Goal: Complete application form: Complete application form

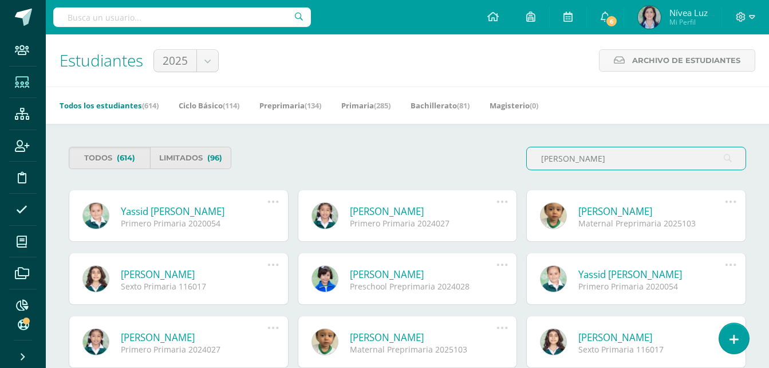
type input "yassid mazariegos"
click at [160, 221] on div "Primero Primaria 2020054" at bounding box center [194, 223] width 147 height 11
click at [160, 210] on link "Yassid Adriana Mazariegos González" at bounding box center [194, 211] width 147 height 13
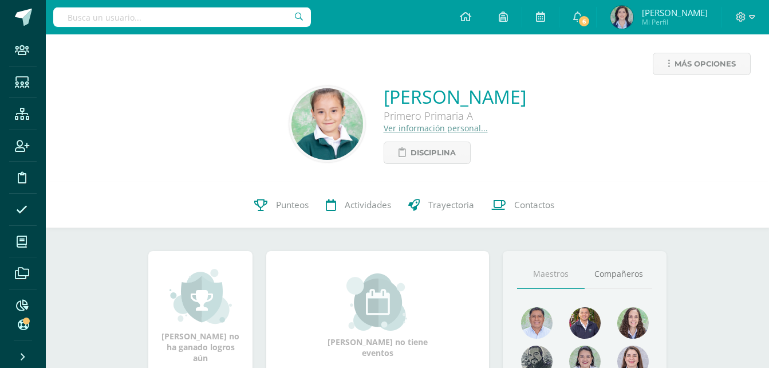
click at [384, 127] on link "Ver información personal..." at bounding box center [436, 128] width 104 height 11
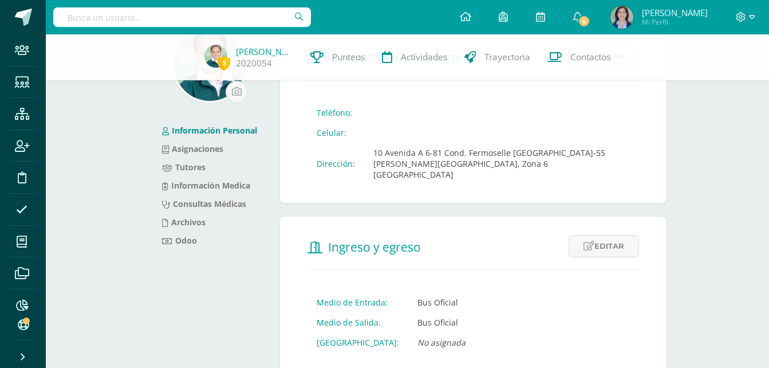
scroll to position [68, 0]
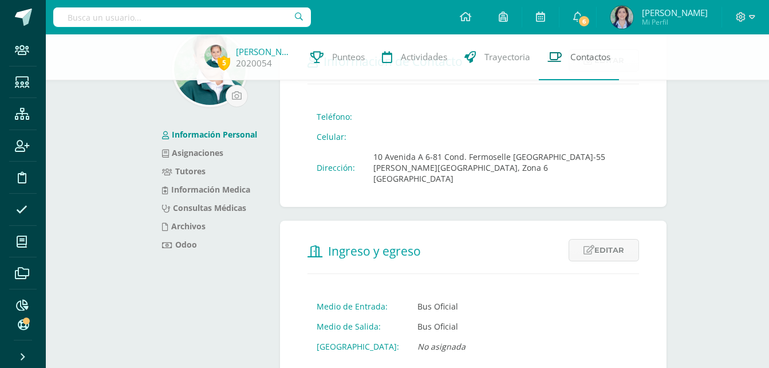
click at [580, 54] on span "Contactos" at bounding box center [591, 57] width 40 height 12
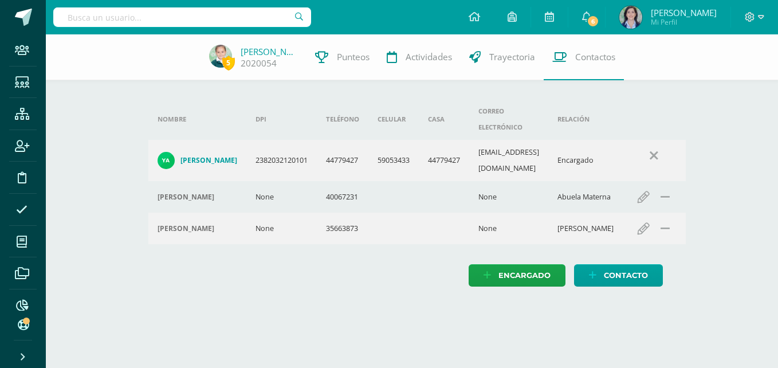
click at [208, 156] on h4 "[PERSON_NAME]" at bounding box center [208, 160] width 57 height 9
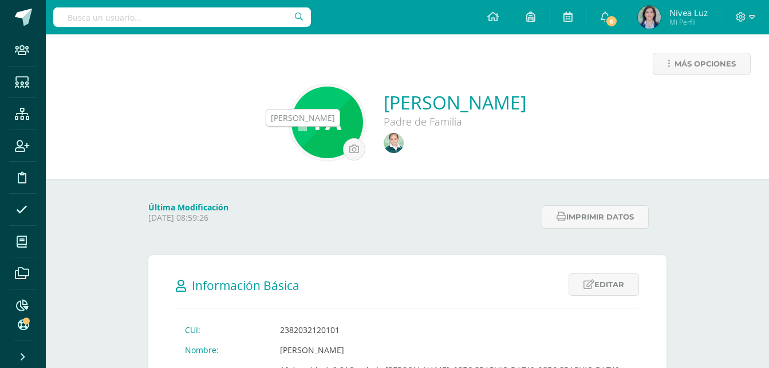
click at [384, 148] on img at bounding box center [394, 143] width 20 height 20
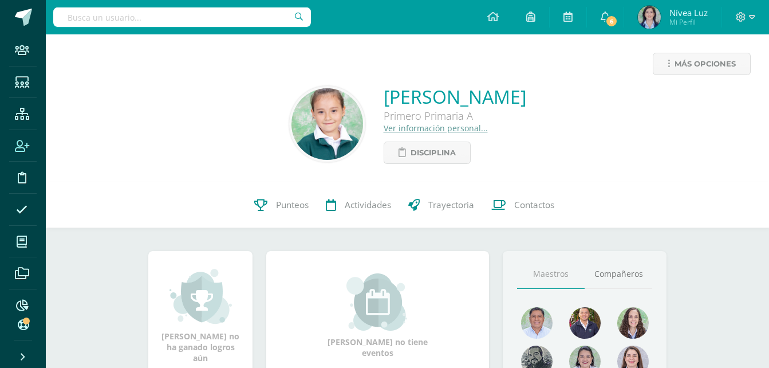
click at [20, 141] on icon at bounding box center [22, 145] width 14 height 11
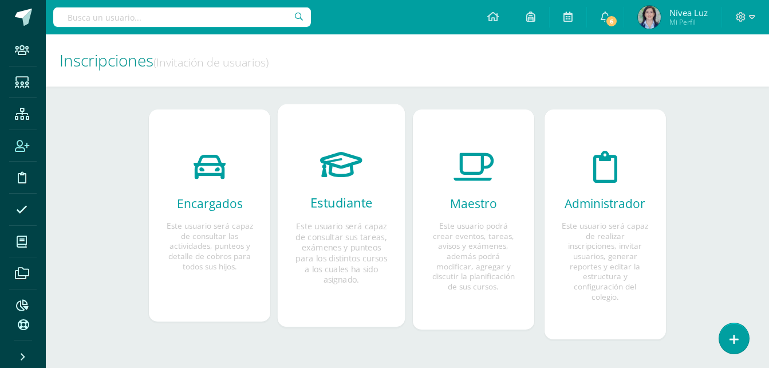
click at [348, 168] on icon at bounding box center [342, 164] width 42 height 60
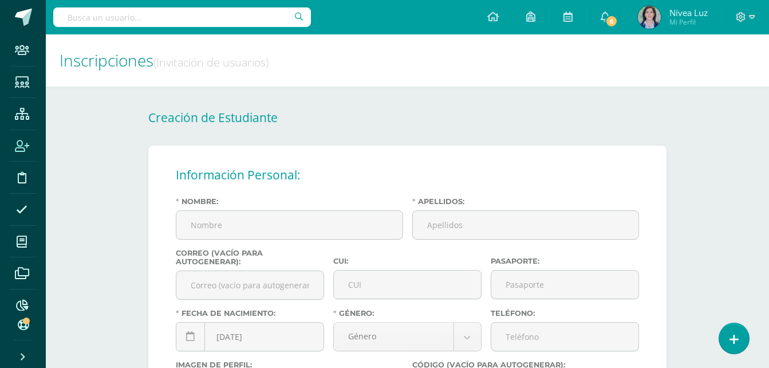
click at [307, 210] on div "Nombre:" at bounding box center [289, 223] width 237 height 52
click at [309, 220] on input "Nombre:" at bounding box center [289, 225] width 226 height 28
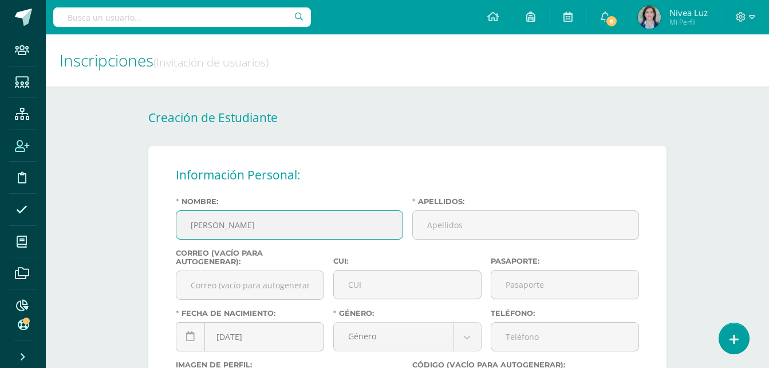
type input "Brisa Camila"
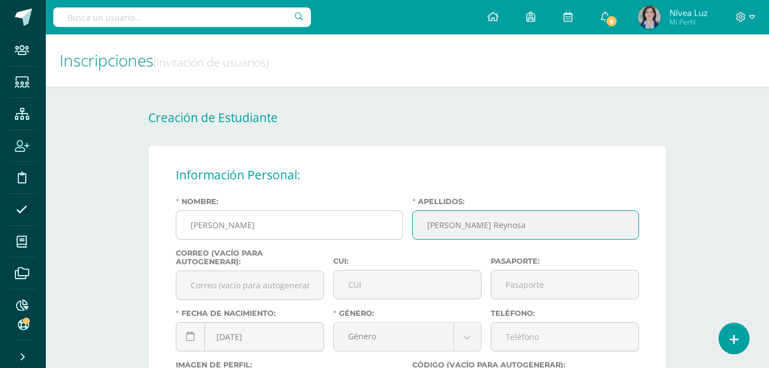
type input "Orozco Reynosa"
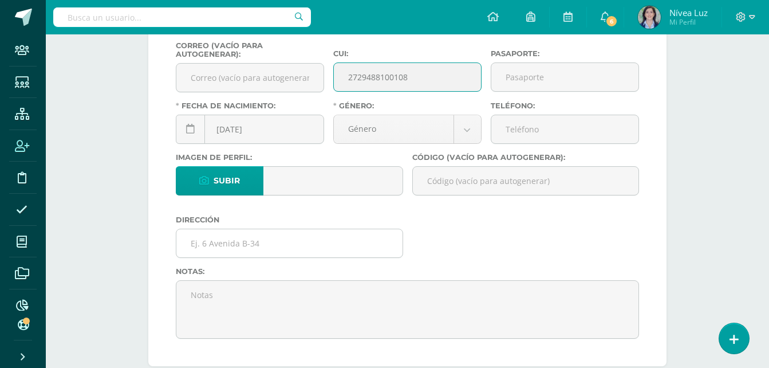
scroll to position [229, 0]
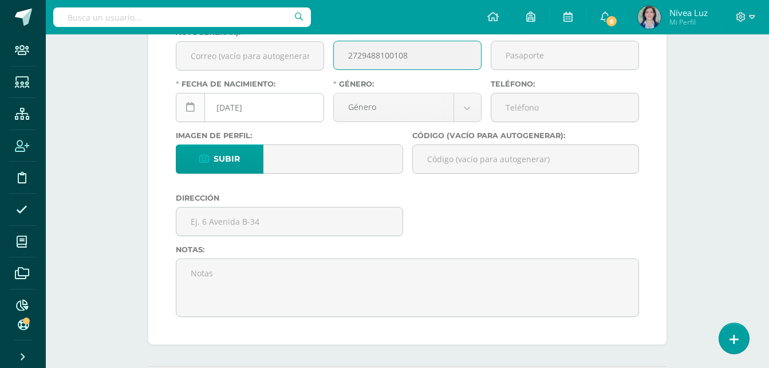
type input "2729488100108"
click at [184, 106] on link at bounding box center [190, 107] width 29 height 29
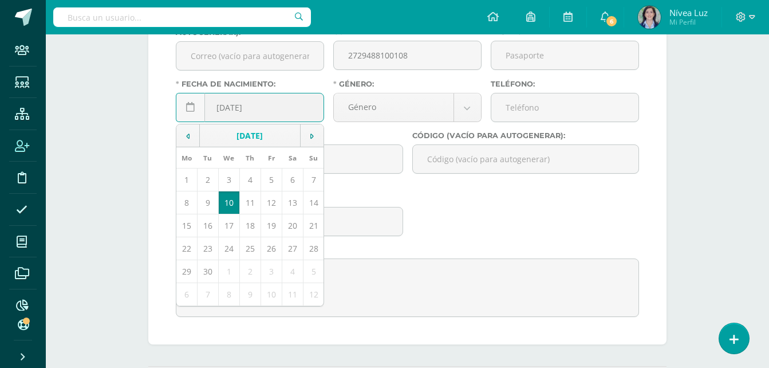
click at [241, 135] on td "September, 2025" at bounding box center [250, 135] width 101 height 23
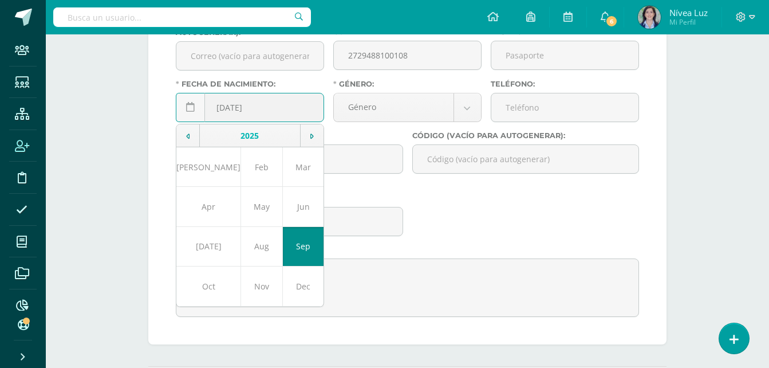
click at [241, 135] on td "2025" at bounding box center [250, 135] width 101 height 23
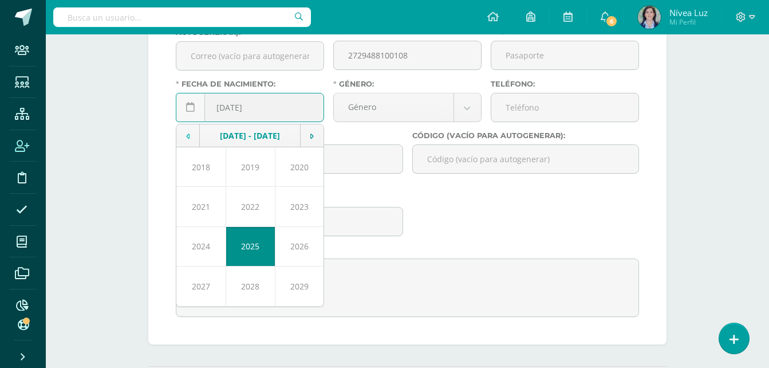
click at [185, 141] on td at bounding box center [187, 135] width 23 height 23
click at [311, 143] on td at bounding box center [311, 135] width 23 height 23
click at [253, 246] on td "2013" at bounding box center [250, 246] width 49 height 40
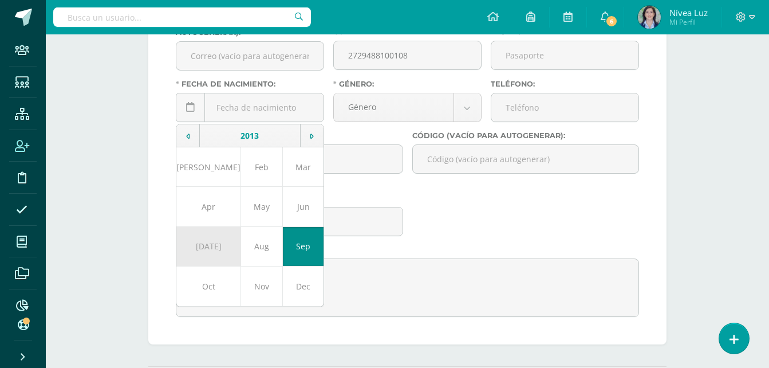
click at [202, 250] on td "Jul" at bounding box center [208, 246] width 65 height 40
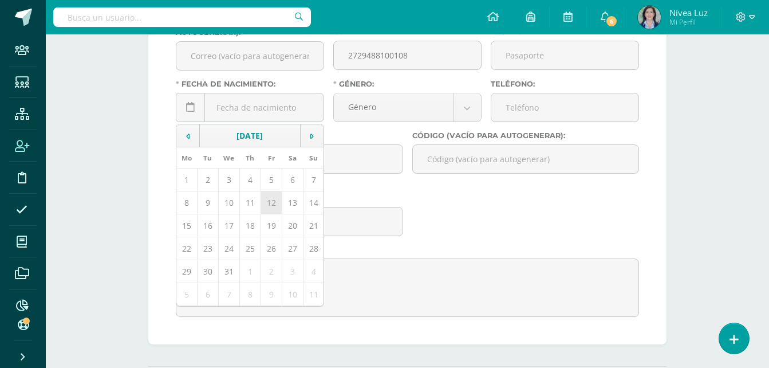
click at [274, 207] on td "12" at bounding box center [271, 202] width 21 height 23
type input "2013-07-12"
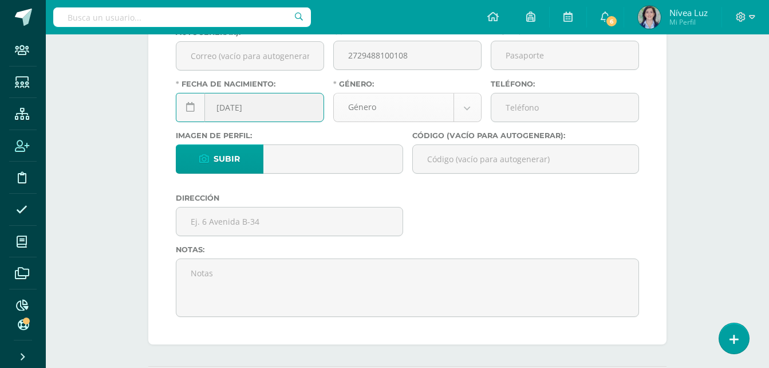
click at [426, 115] on body "Staff Estudiantes Estructura Inscripción Disciplina Asistencia Mis cursos Archi…" at bounding box center [384, 328] width 769 height 1114
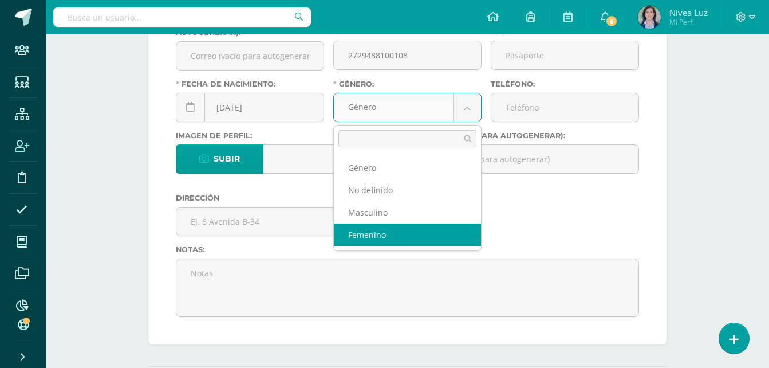
select select "female"
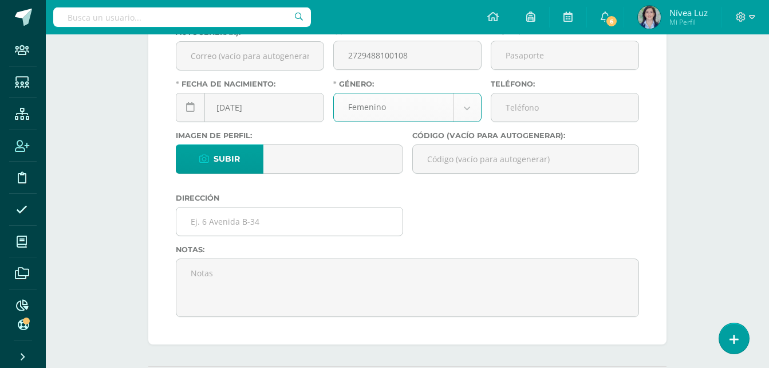
click at [259, 222] on input "text" at bounding box center [289, 221] width 226 height 28
click at [217, 226] on input "text" at bounding box center [289, 221] width 226 height 28
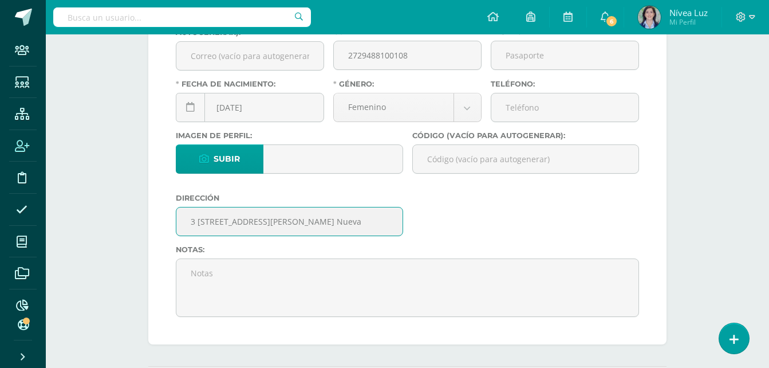
scroll to position [0, 0]
drag, startPoint x: 394, startPoint y: 220, endPoint x: 99, endPoint y: 217, distance: 294.5
click at [99, 217] on div "Inscripciones (Invitación de usuarios) Creación de Estudiante Información Perso…" at bounding box center [408, 344] width 724 height 1079
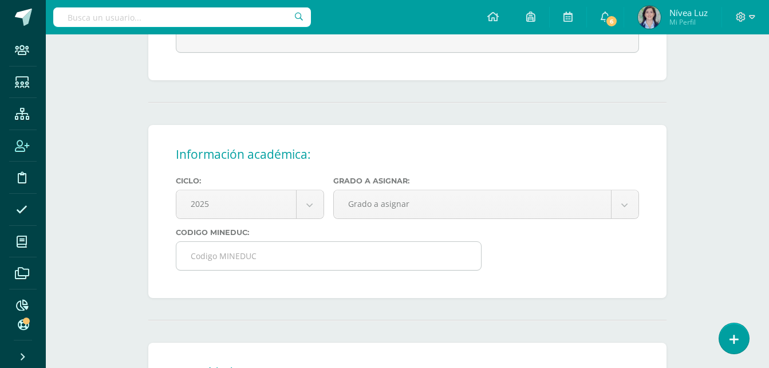
scroll to position [516, 0]
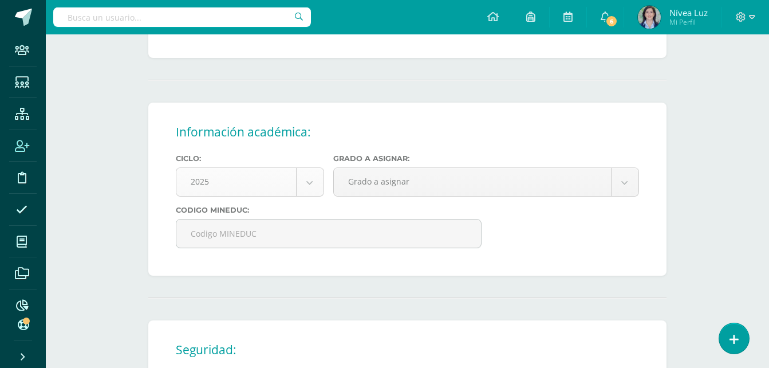
type input "3 [STREET_ADDRESS][PERSON_NAME] Nueva"
drag, startPoint x: 303, startPoint y: 185, endPoint x: 295, endPoint y: 190, distance: 9.2
click at [303, 185] on body "Staff Estudiantes Estructura Inscripción Disciplina Asistencia Mis cursos Archi…" at bounding box center [384, 41] width 769 height 1114
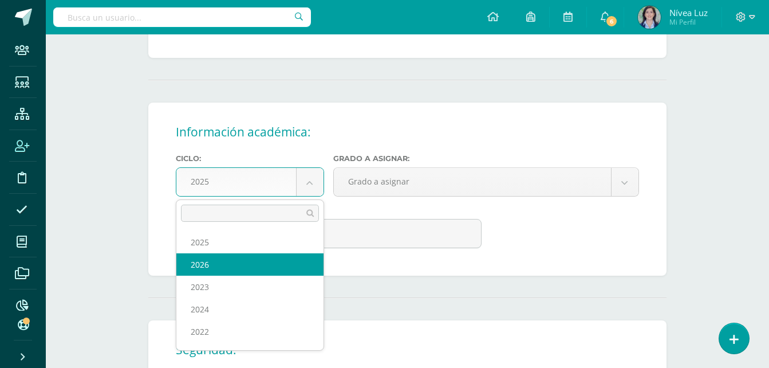
drag, startPoint x: 210, startPoint y: 264, endPoint x: 376, endPoint y: 202, distance: 176.7
select select "10"
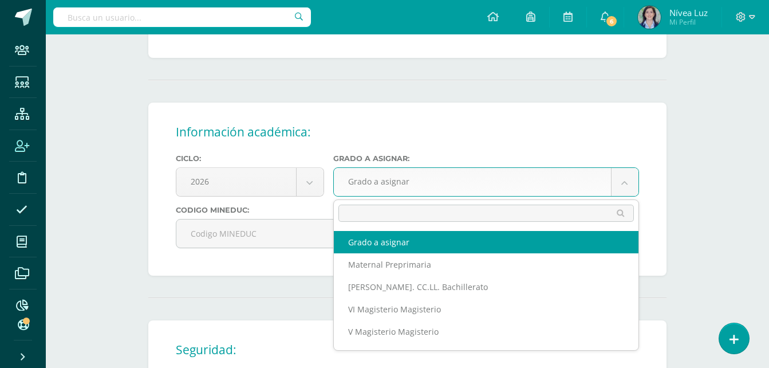
click at [403, 180] on body "Staff Estudiantes Estructura Inscripción Disciplina Asistencia Mis cursos Archi…" at bounding box center [384, 41] width 769 height 1114
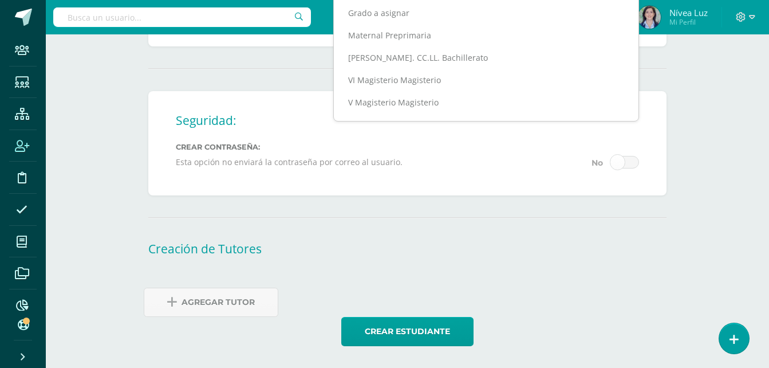
scroll to position [108, 0]
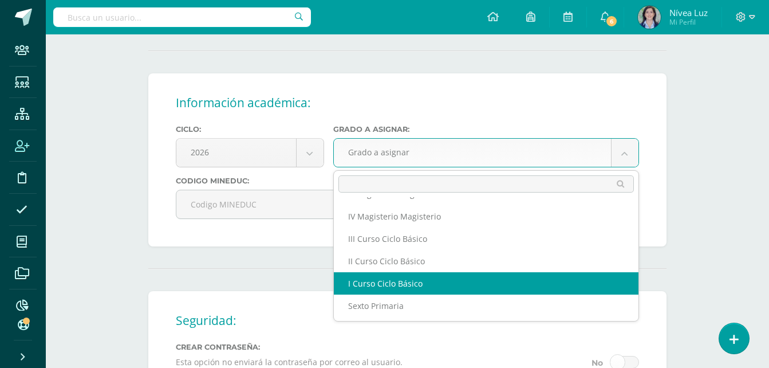
click at [417, 77] on body "Staff Estudiantes Estructura Inscripción Disciplina Asistencia Mis cursos Archi…" at bounding box center [384, 12] width 769 height 1114
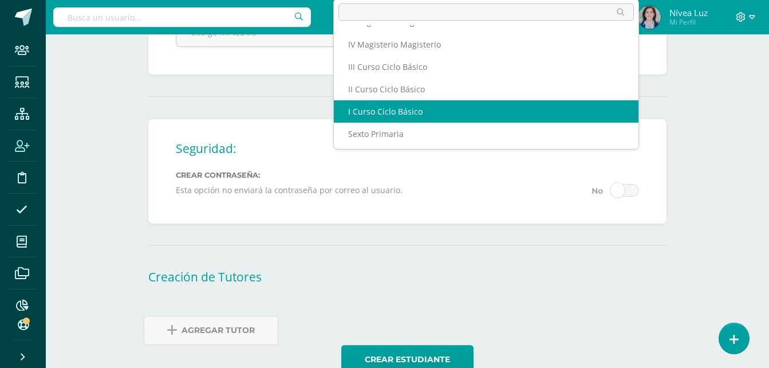
scroll to position [127, 0]
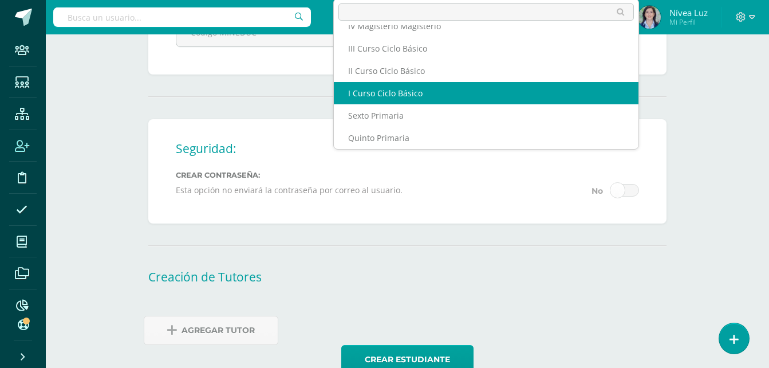
select select "18"
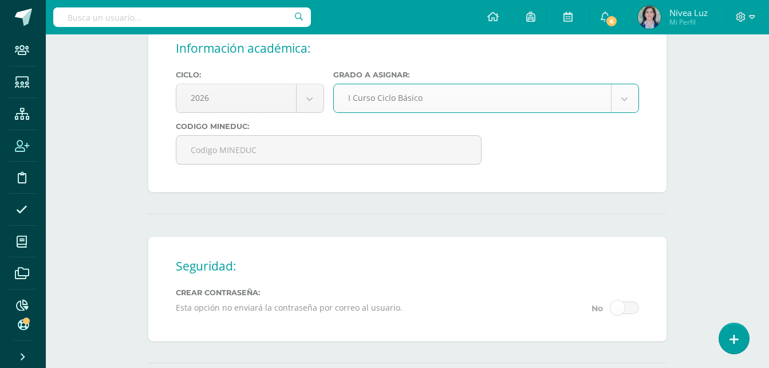
scroll to position [746, 0]
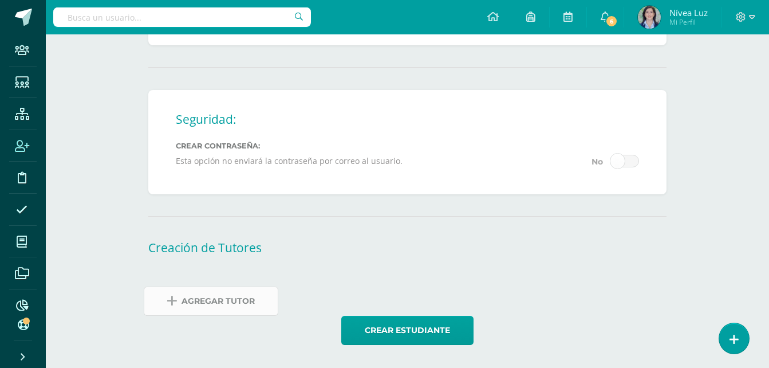
click at [203, 298] on span "Agregar Tutor" at bounding box center [218, 301] width 73 height 28
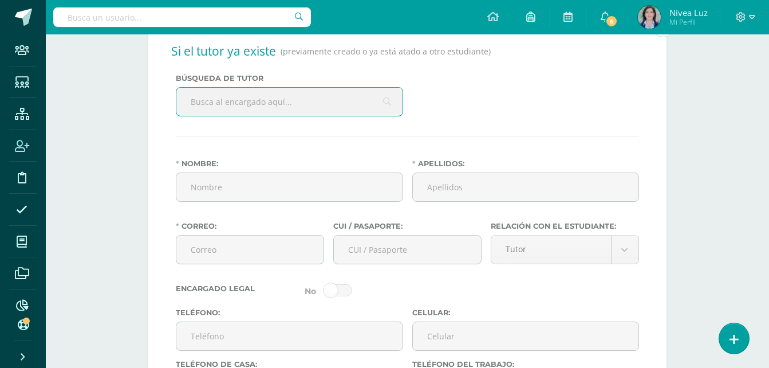
scroll to position [1011, 0]
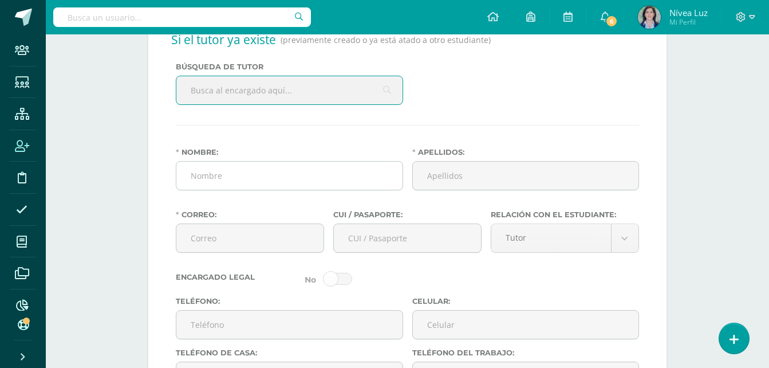
click at [232, 170] on input "Nombre:" at bounding box center [289, 176] width 226 height 28
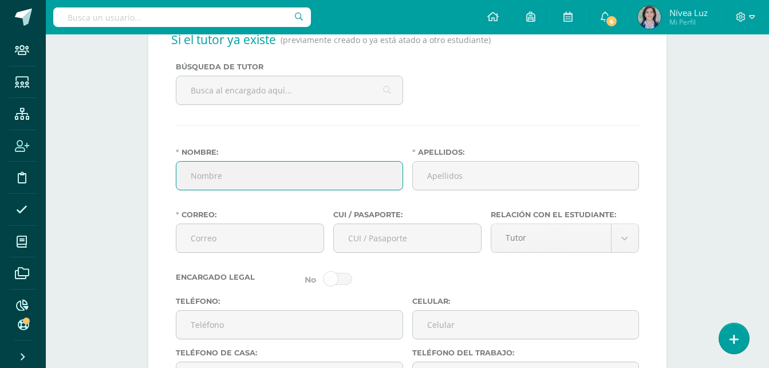
click at [268, 183] on input "Nombre:" at bounding box center [289, 176] width 226 height 28
type input "Broblins Hans"
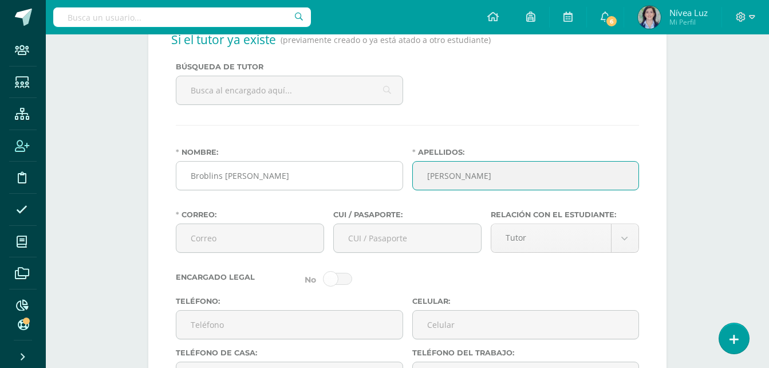
type input "Orozco Velásquez"
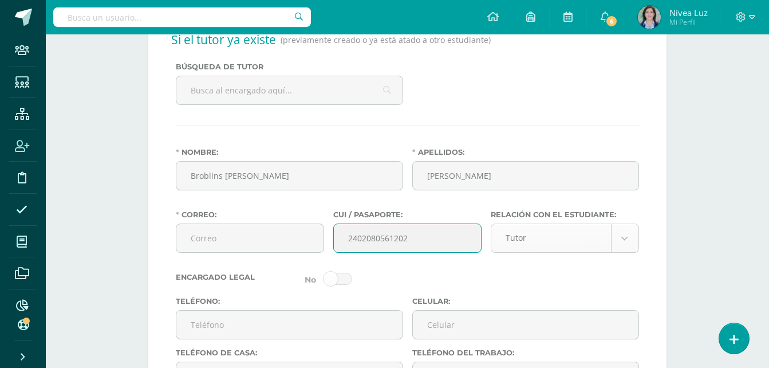
type input "2402080561202"
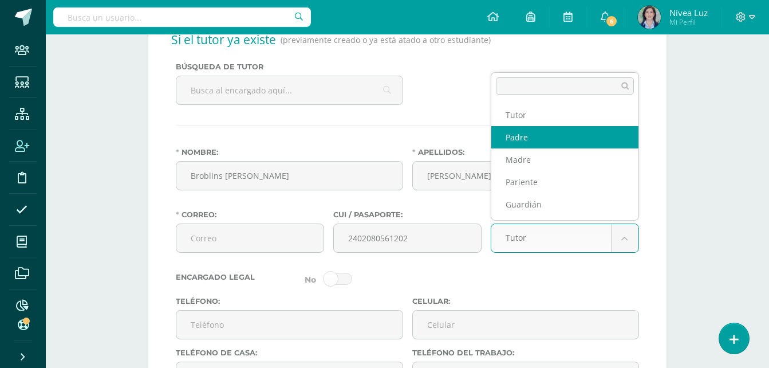
select select "Padre"
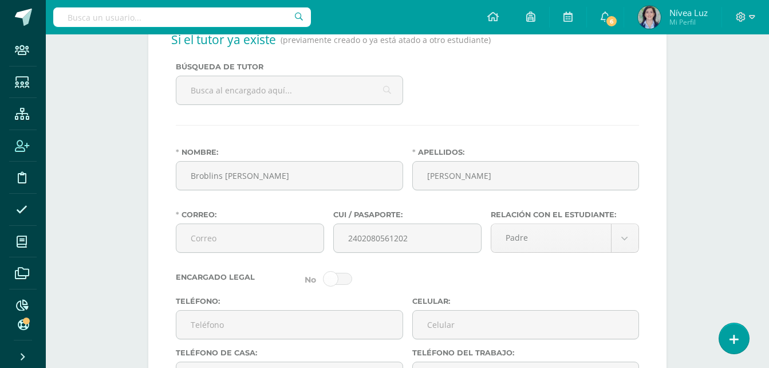
click at [347, 280] on span at bounding box center [338, 279] width 29 height 12
click at [0, 0] on input "checkbox" at bounding box center [0, 0] width 0 height 0
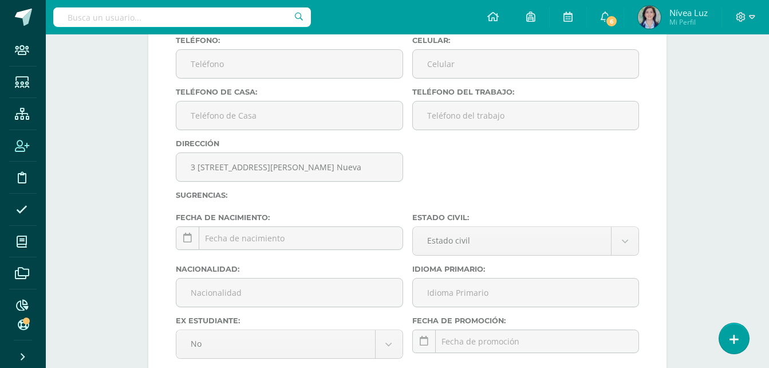
scroll to position [1297, 0]
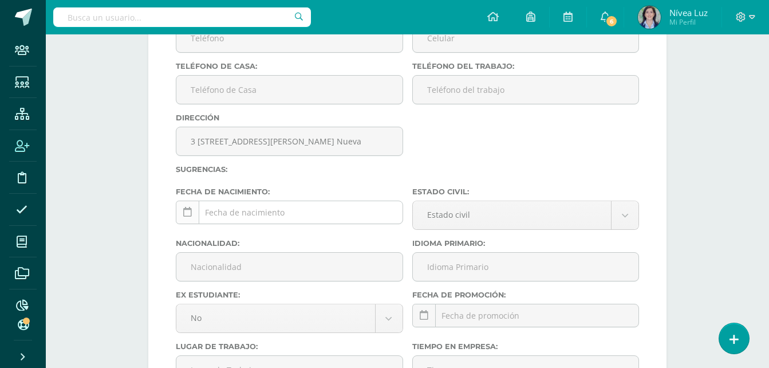
click at [191, 219] on link at bounding box center [187, 211] width 23 height 23
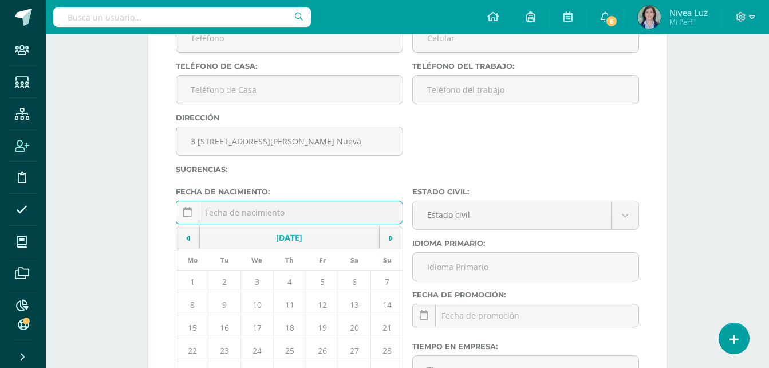
click at [264, 239] on td "[DATE]" at bounding box center [290, 237] width 180 height 23
click at [264, 239] on td "2025" at bounding box center [290, 237] width 180 height 23
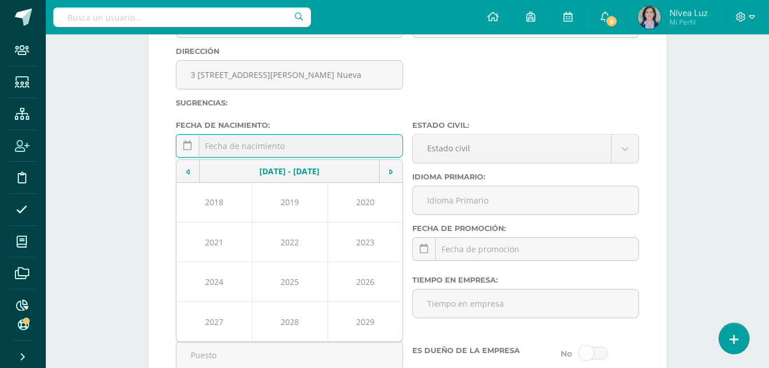
scroll to position [1355, 0]
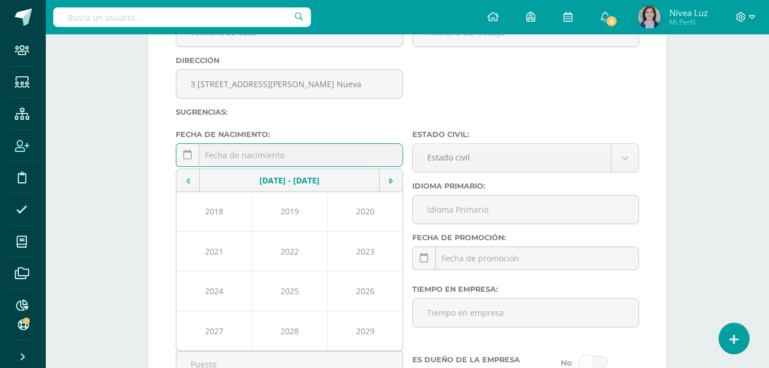
click at [187, 186] on td at bounding box center [187, 180] width 23 height 23
click at [384, 184] on td at bounding box center [390, 180] width 23 height 23
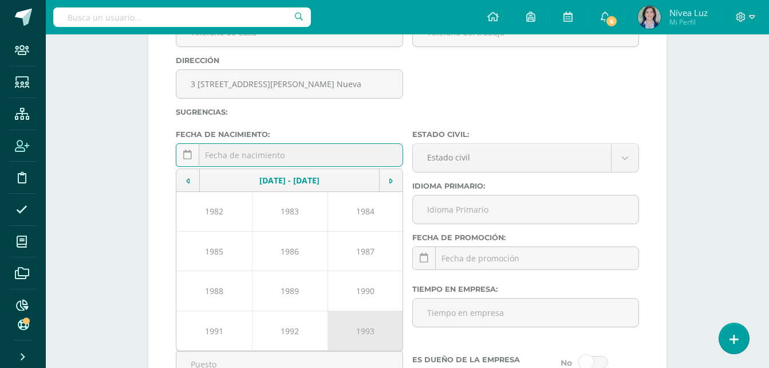
scroll to position [1412, 0]
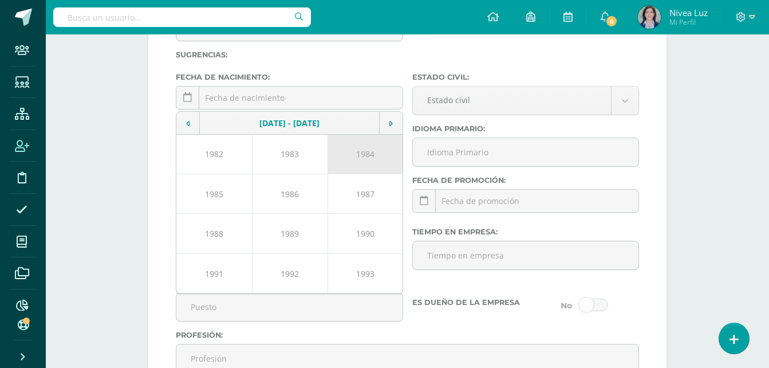
click at [369, 160] on td "1984" at bounding box center [366, 155] width 76 height 40
click at [365, 152] on td "Mar" at bounding box center [366, 155] width 76 height 40
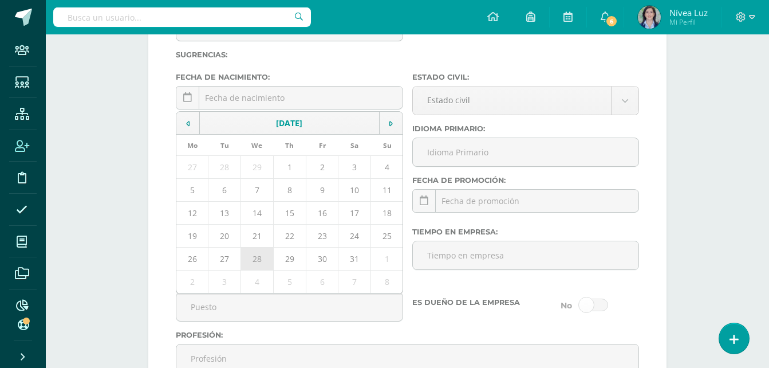
click at [266, 259] on td "28" at bounding box center [257, 258] width 33 height 23
type input "1984-03-28"
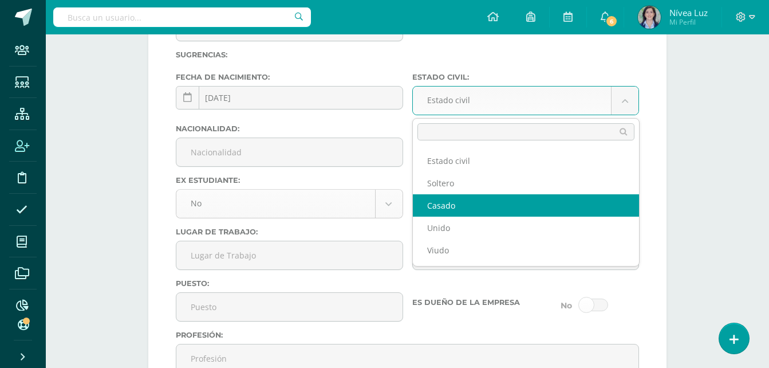
select select "married"
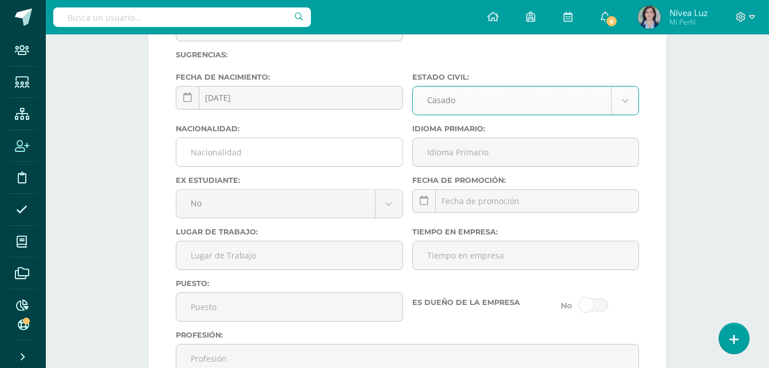
click at [254, 142] on input "Nacionalidad:" at bounding box center [289, 152] width 226 height 28
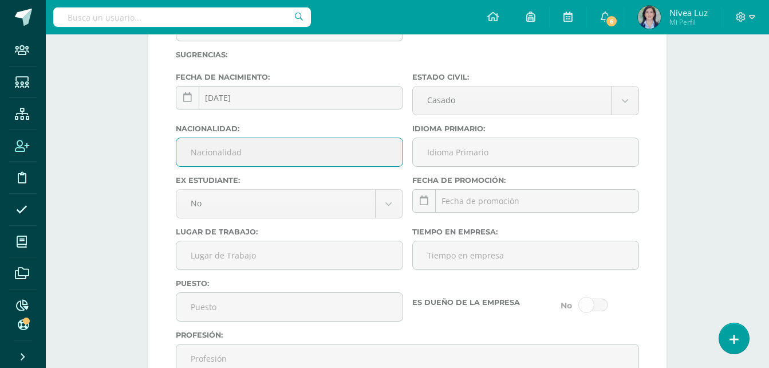
type input "Guatemalteco"
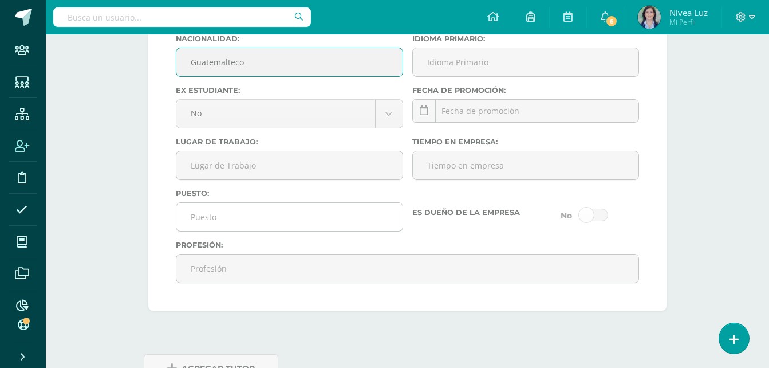
scroll to position [1527, 0]
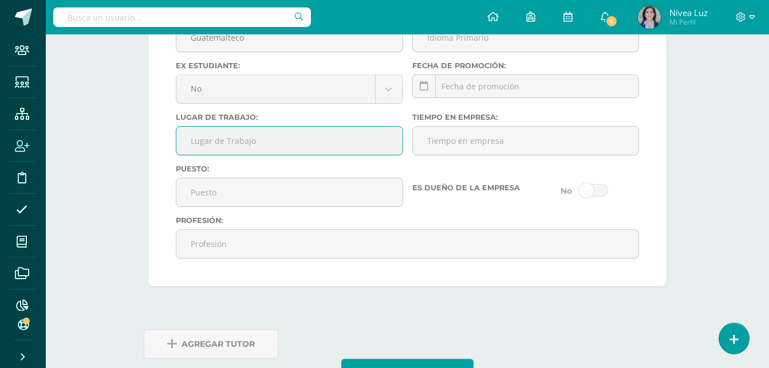
click at [210, 133] on input "Lugar de Trabajo:" at bounding box center [289, 141] width 226 height 28
click at [563, 217] on label "Profesión:" at bounding box center [407, 220] width 463 height 9
click at [563, 230] on input "Profesión:" at bounding box center [407, 244] width 462 height 28
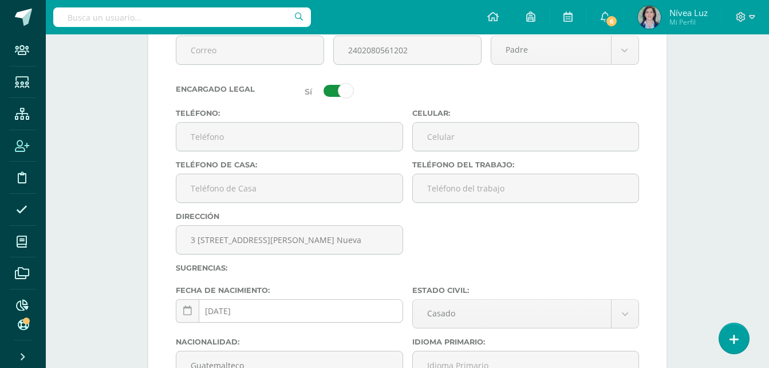
scroll to position [1183, 0]
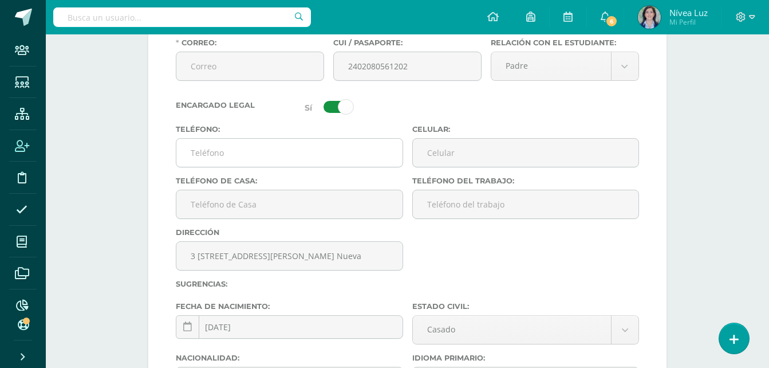
click at [209, 151] on input "Teléfono:" at bounding box center [289, 153] width 226 height 28
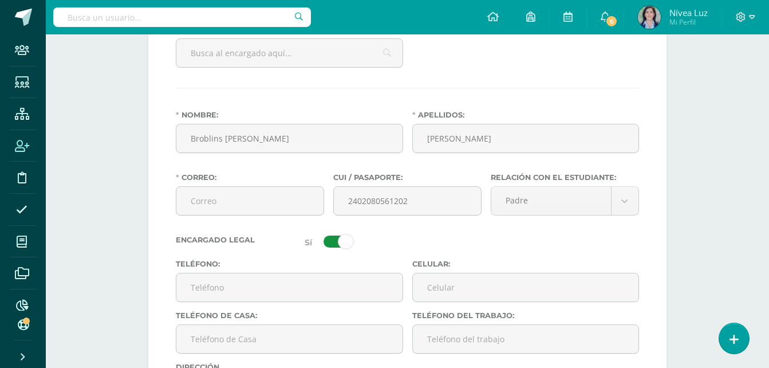
scroll to position [1068, 0]
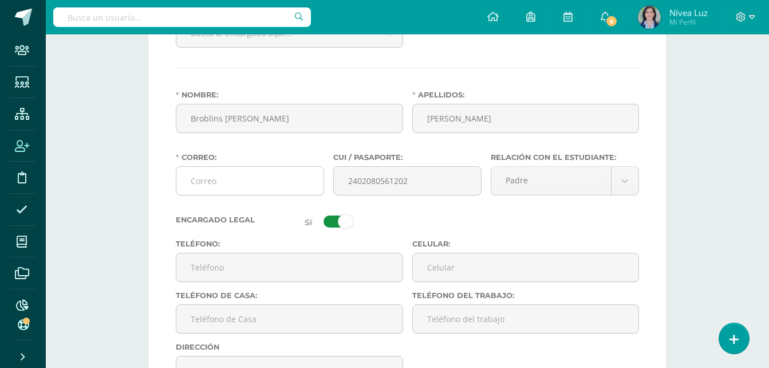
drag, startPoint x: 197, startPoint y: 181, endPoint x: 223, endPoint y: 185, distance: 26.7
click at [197, 181] on input "Correo:" at bounding box center [249, 181] width 147 height 28
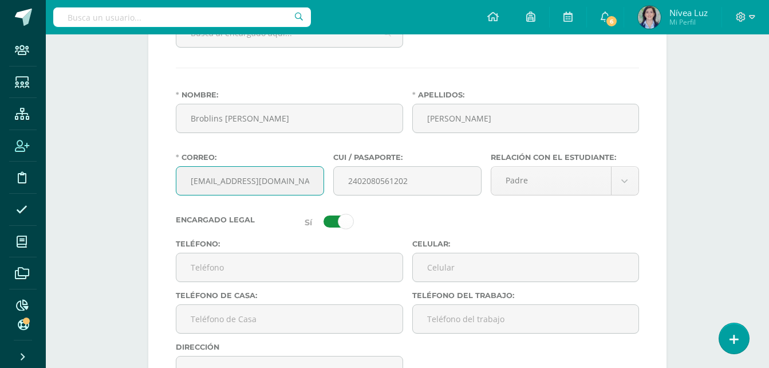
type input "hansov28@gmail.com"
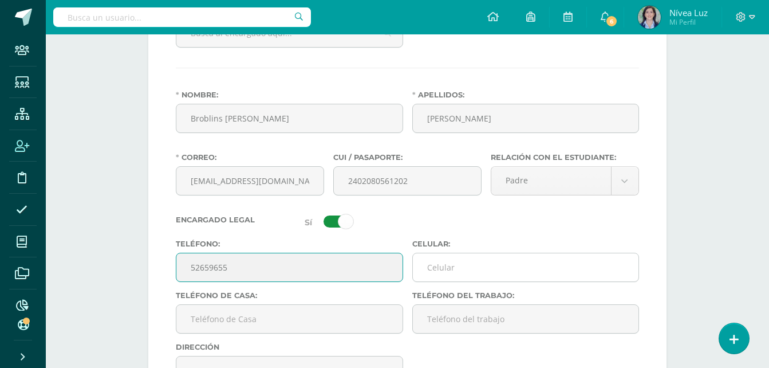
type input "52659655"
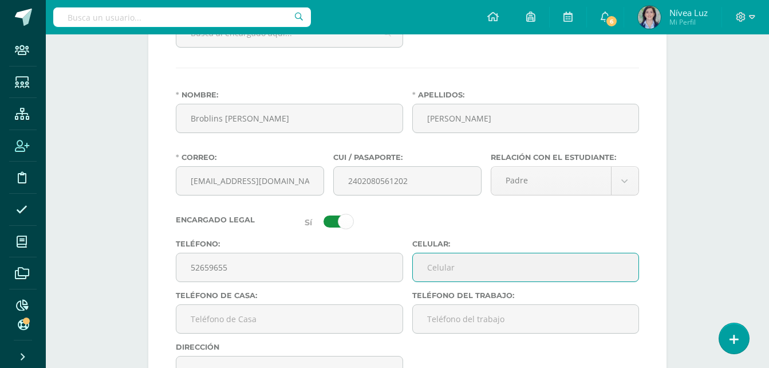
click at [426, 259] on input "Celular:" at bounding box center [526, 267] width 226 height 28
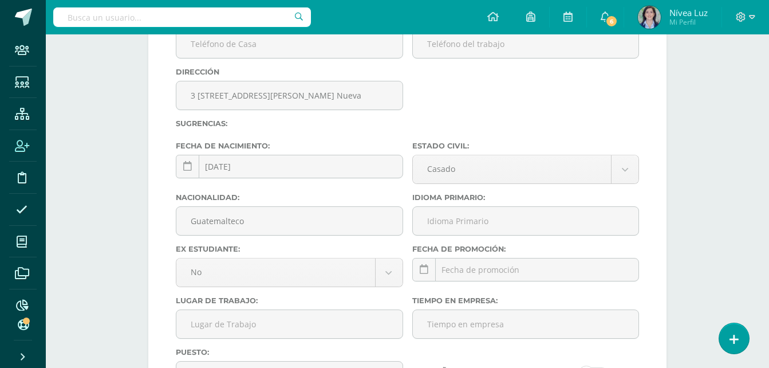
scroll to position [1412, 0]
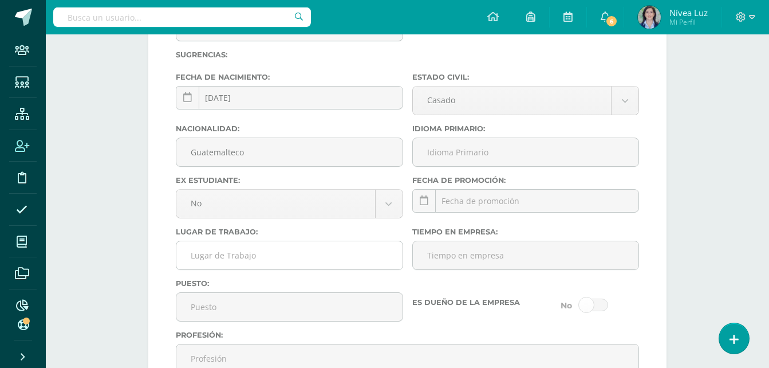
type input "52659655"
click at [237, 260] on input "Lugar de Trabajo:" at bounding box center [289, 255] width 226 height 28
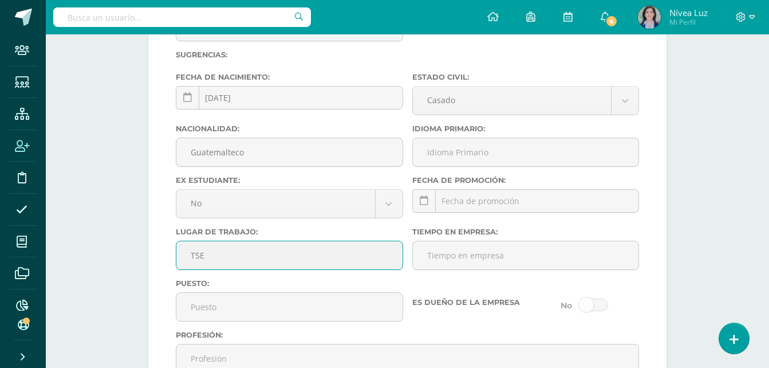
type input "TSE"
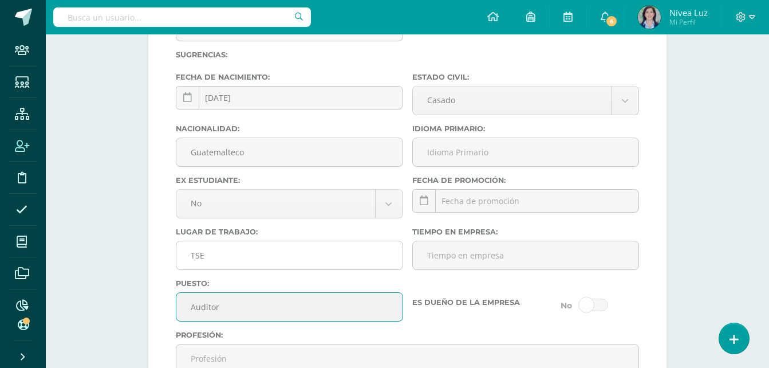
type input "Auditor II"
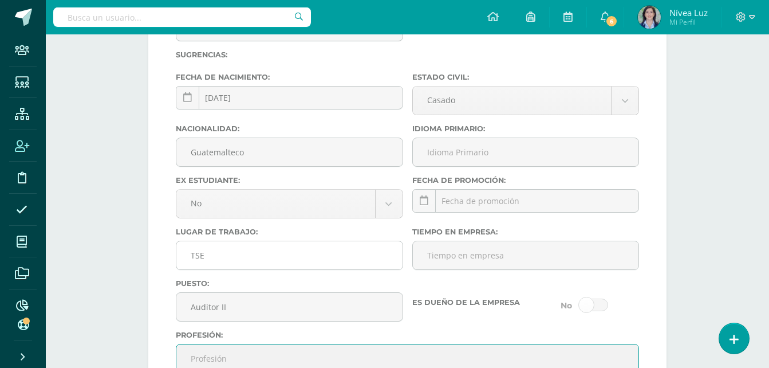
scroll to position [1417, 0]
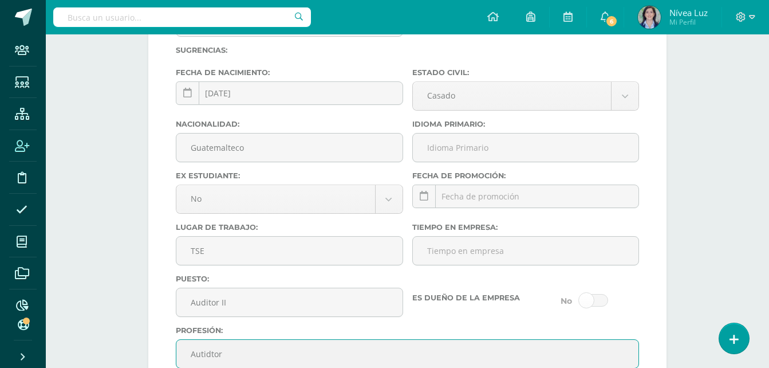
drag, startPoint x: 226, startPoint y: 355, endPoint x: 170, endPoint y: 349, distance: 55.9
click at [170, 349] on div "Si el tutor ya existe (previamente creado o ya está atado a otro estudiante) Bú…" at bounding box center [407, 0] width 518 height 791
type input "Auditor"
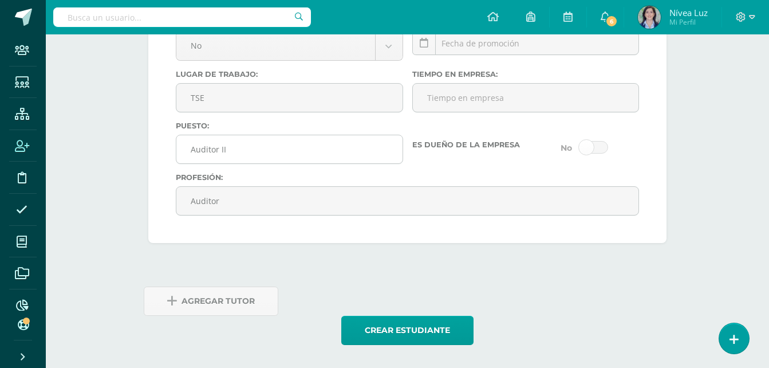
click at [240, 144] on input "Auditor II" at bounding box center [289, 149] width 226 height 28
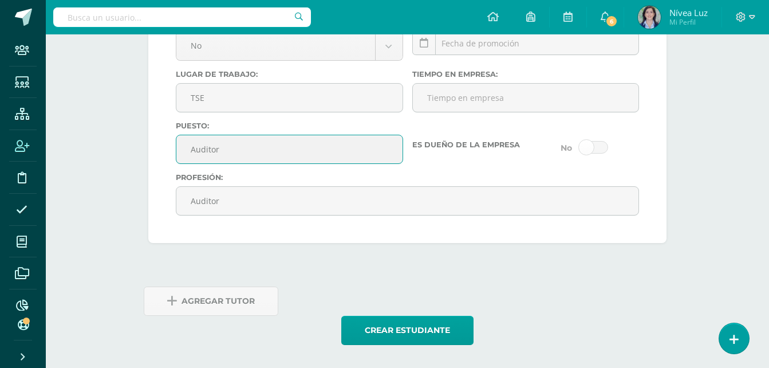
type input "Auditor"
drag, startPoint x: 206, startPoint y: 306, endPoint x: 377, endPoint y: 237, distance: 184.8
click at [206, 306] on span "Agregar Tutor" at bounding box center [218, 301] width 73 height 28
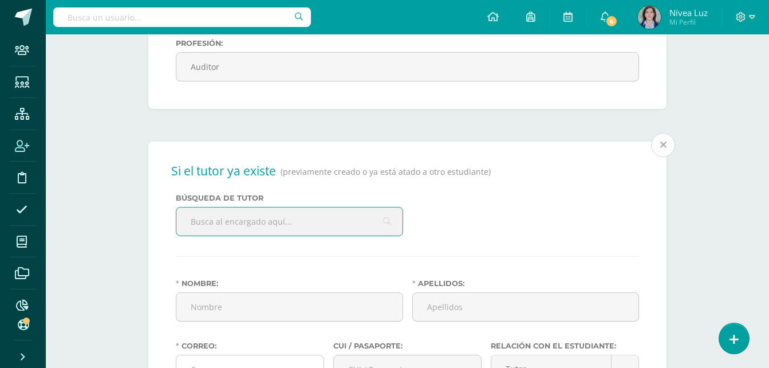
scroll to position [1908, 0]
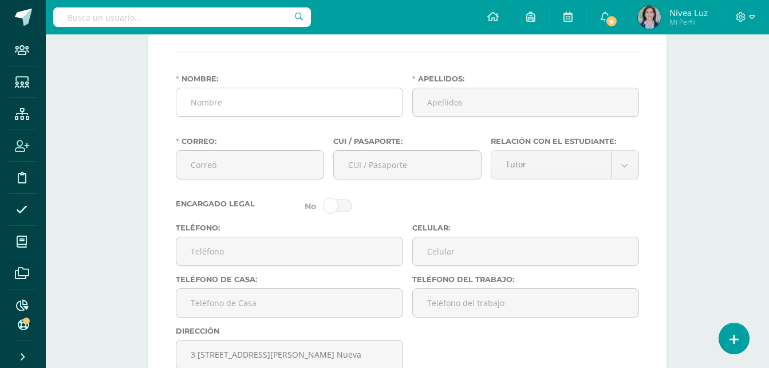
click at [202, 107] on input "Nombre:" at bounding box center [289, 102] width 226 height 28
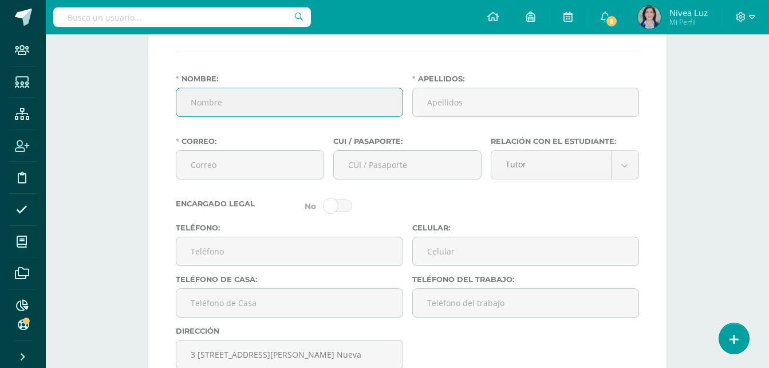
click at [198, 107] on input "Nombre:" at bounding box center [289, 102] width 226 height 28
type input "Lilian María"
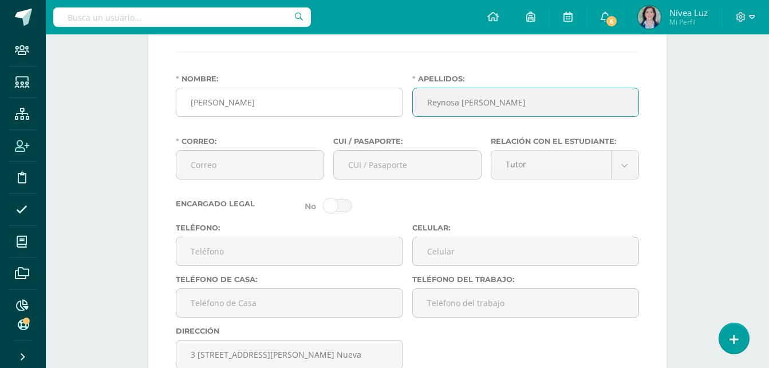
type input "Reynosa Carranza"
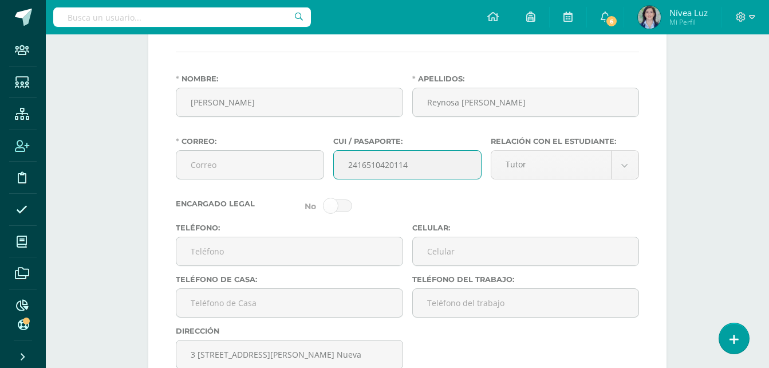
type input "2416510420114"
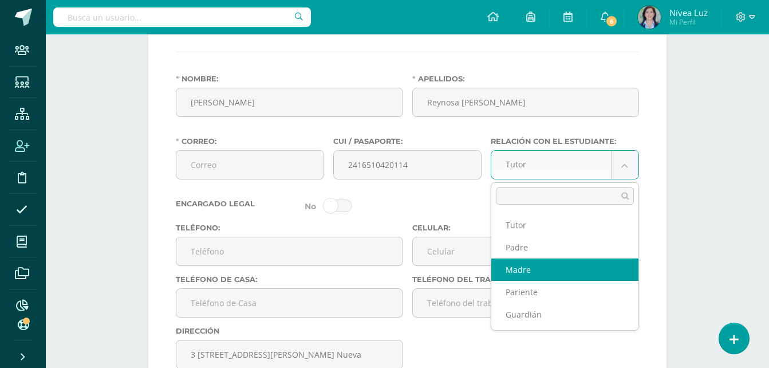
select select "Madre"
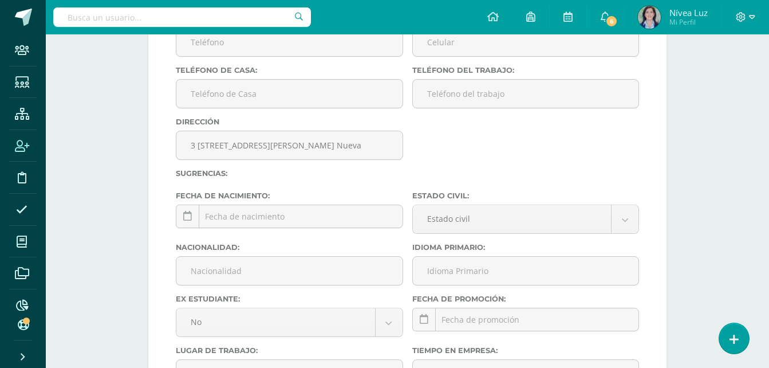
scroll to position [2137, 0]
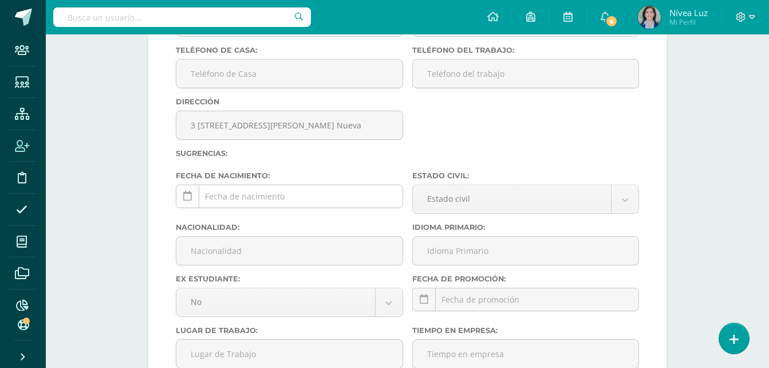
click at [195, 200] on link at bounding box center [187, 195] width 23 height 23
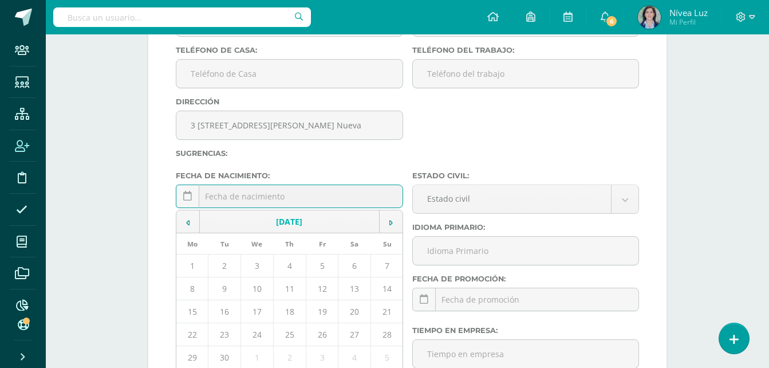
click at [249, 224] on td "September, 2025" at bounding box center [290, 221] width 180 height 23
click at [249, 224] on td "2025" at bounding box center [290, 221] width 180 height 23
click at [187, 225] on icon at bounding box center [187, 223] width 3 height 8
click at [188, 223] on icon at bounding box center [187, 223] width 3 height 8
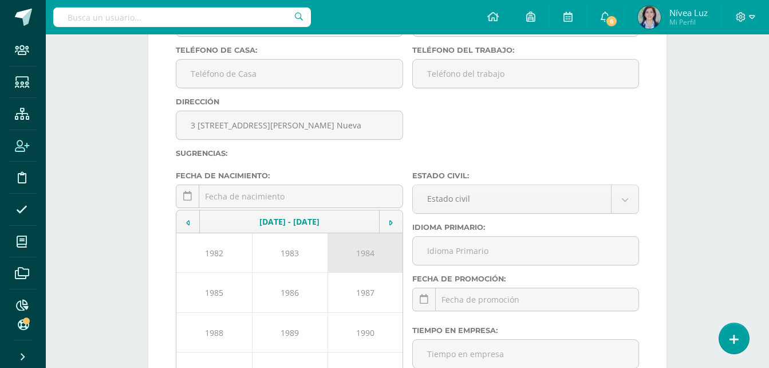
click at [371, 252] on td "1984" at bounding box center [366, 253] width 76 height 40
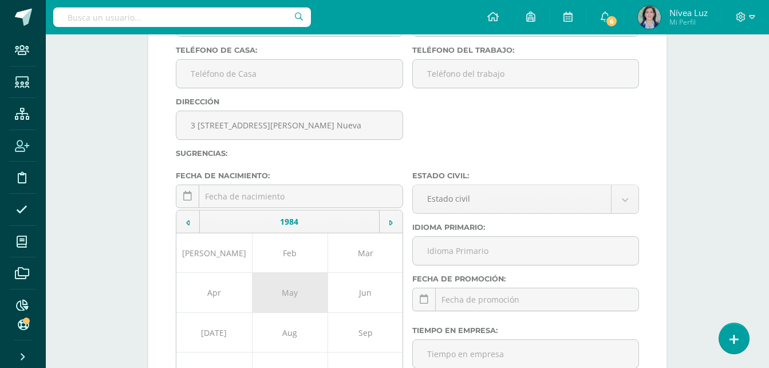
click at [299, 292] on td "May" at bounding box center [290, 293] width 76 height 40
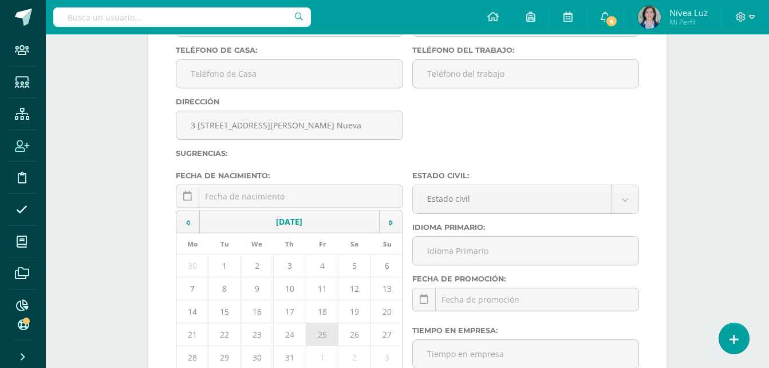
click at [319, 331] on td "25" at bounding box center [322, 334] width 33 height 23
type input "1984-05-25"
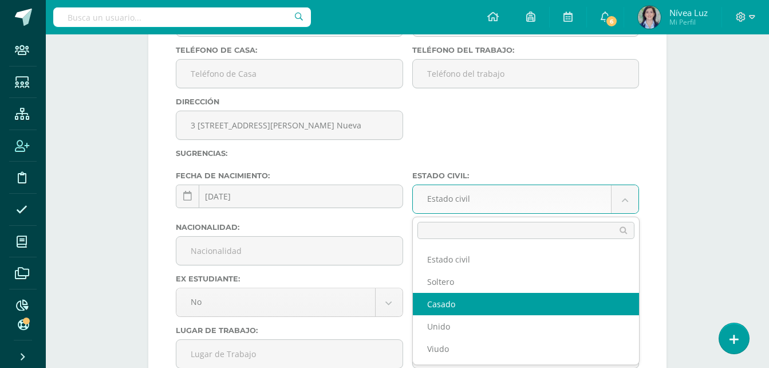
select select "married"
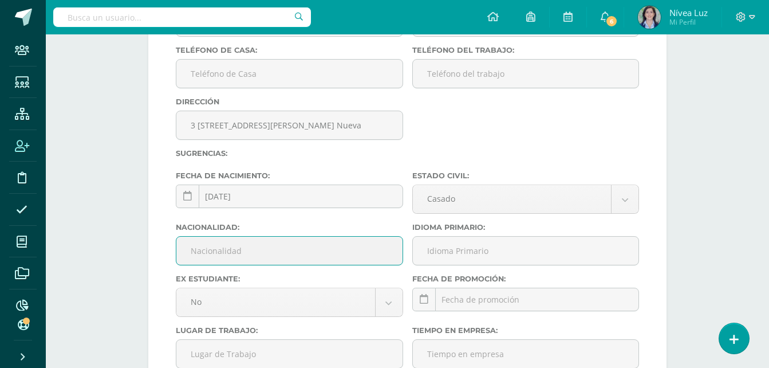
click at [221, 248] on input "Nacionalidad:" at bounding box center [289, 251] width 226 height 28
type input "Guatemalteca"
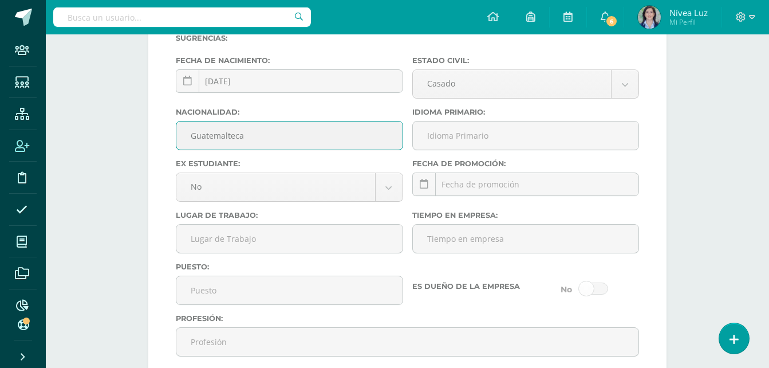
scroll to position [2309, 0]
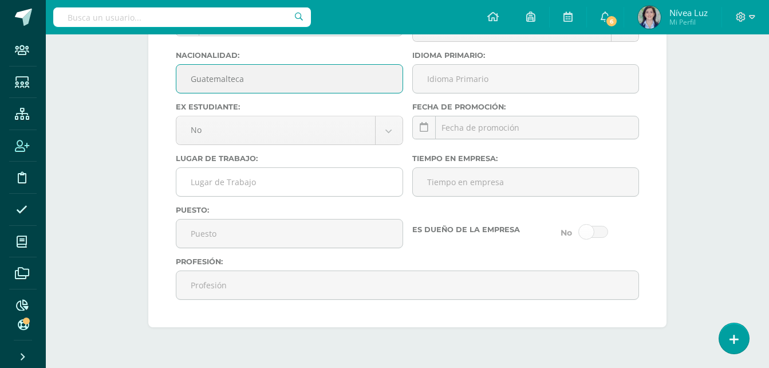
click at [238, 179] on input "Lugar de Trabajo:" at bounding box center [289, 182] width 226 height 28
click at [212, 178] on input "Lugar de Trabajo:" at bounding box center [289, 182] width 226 height 28
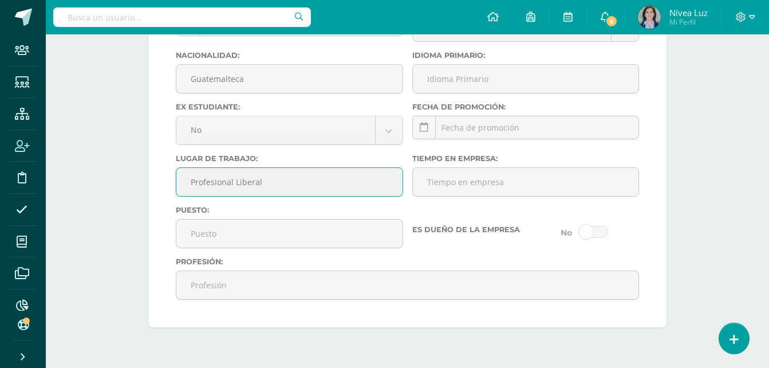
type input "Profesional Liberal"
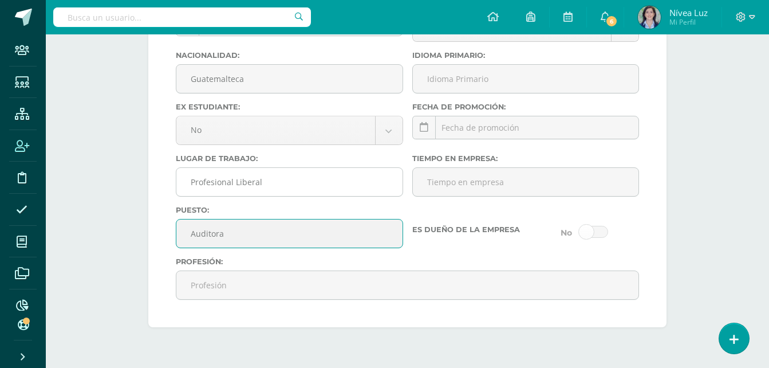
type input "Auditora Interna"
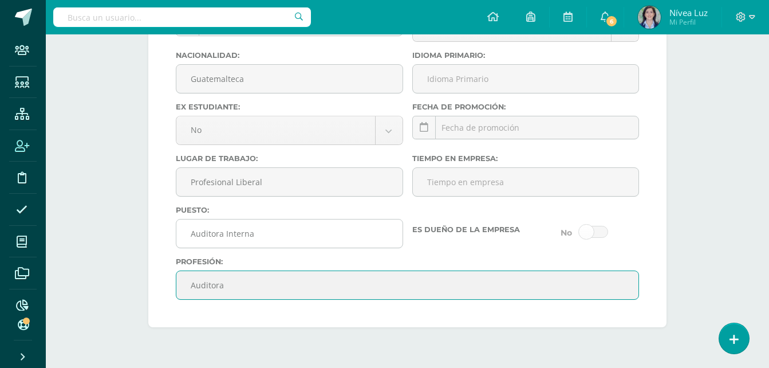
type input "Auditora"
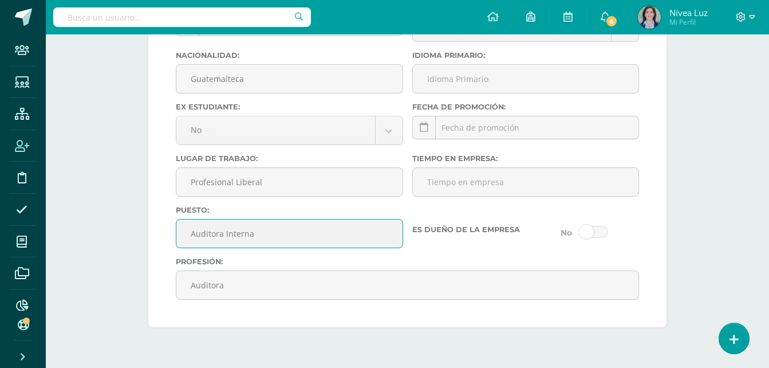
click at [273, 226] on input "Auditora Interna" at bounding box center [289, 233] width 226 height 28
type input "Auditora"
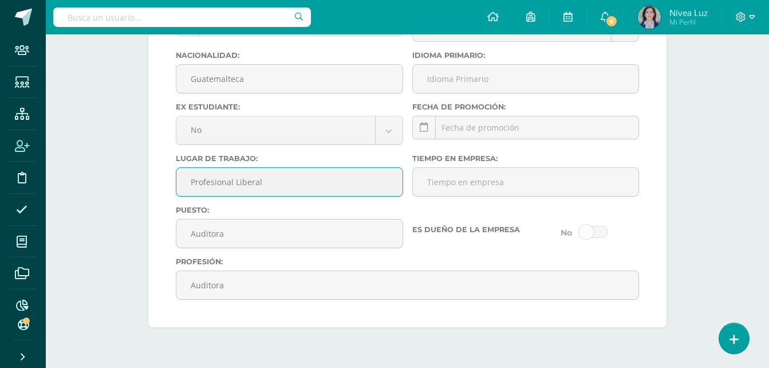
click at [287, 175] on input "Profesional Liberal" at bounding box center [289, 182] width 226 height 28
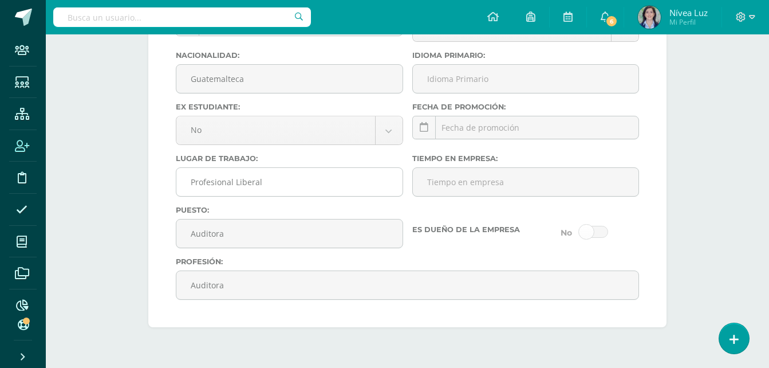
click at [237, 184] on input "Profesional Liberal" at bounding box center [289, 182] width 226 height 28
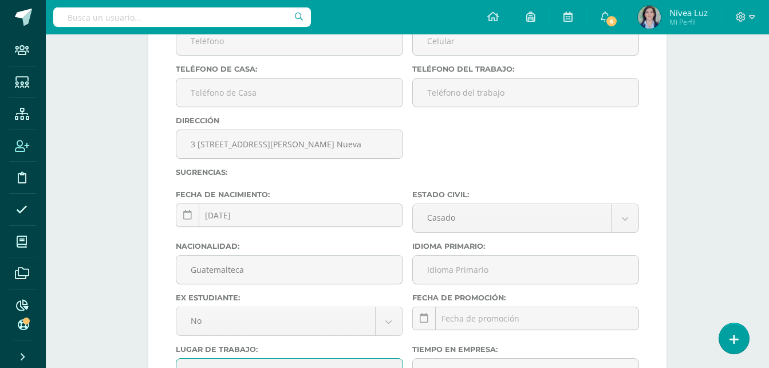
scroll to position [2050, 0]
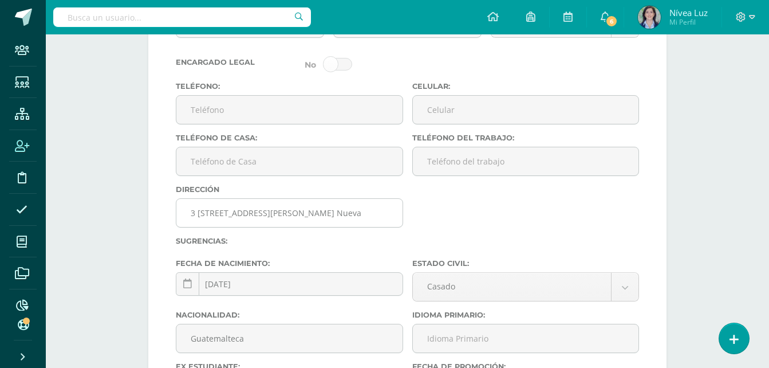
type input "Profesional liberal"
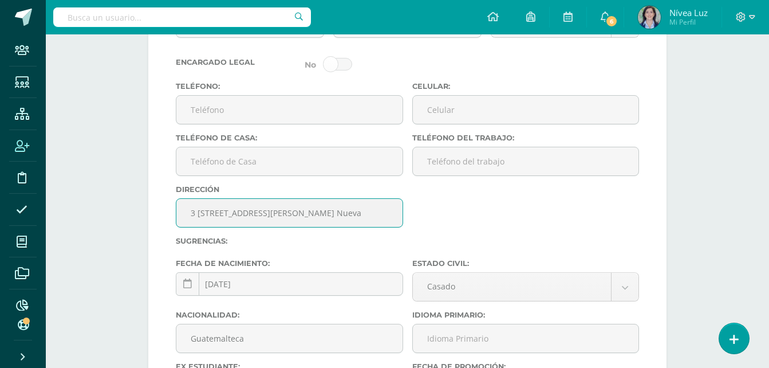
scroll to position [0, 24]
drag, startPoint x: 184, startPoint y: 215, endPoint x: 500, endPoint y: 217, distance: 316.2
click at [500, 217] on div "Dirección 3 Calle 4-17 Colinas de Monte Maria Sur, Zona 7 Villa Nueva" at bounding box center [407, 211] width 473 height 52
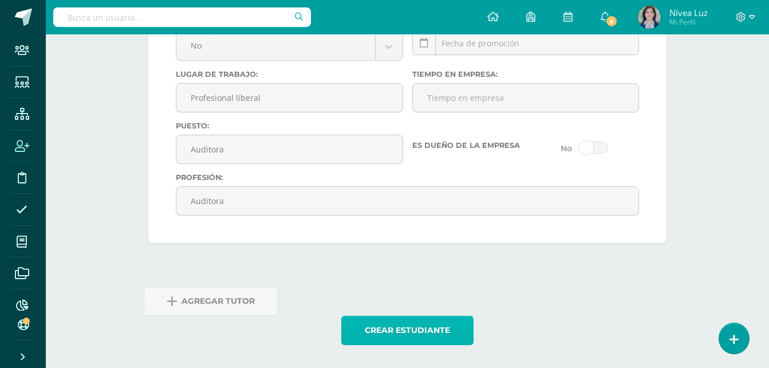
scroll to position [0, 0]
click at [427, 337] on button "Crear estudiante" at bounding box center [407, 330] width 132 height 29
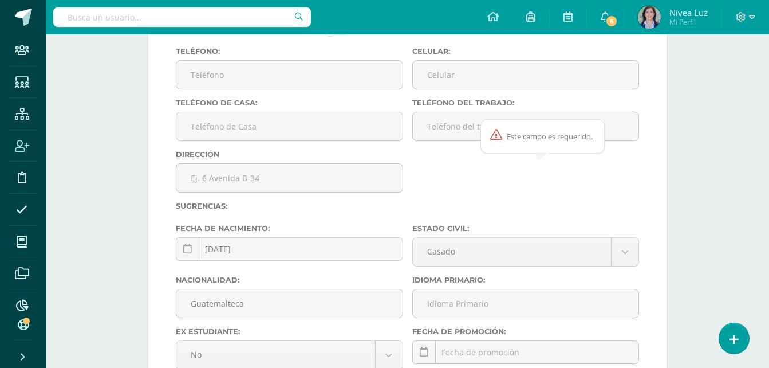
scroll to position [2019, 0]
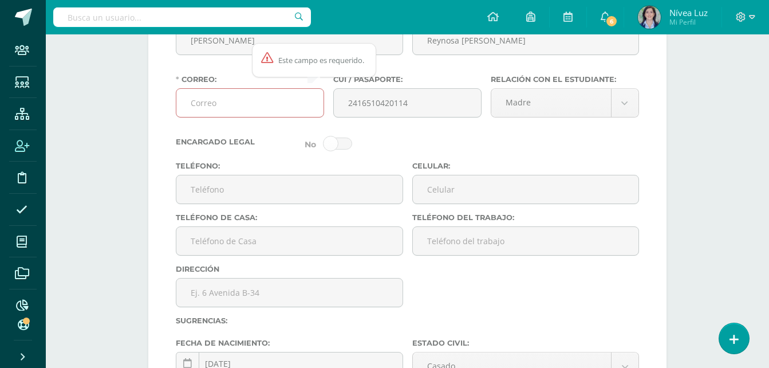
click at [220, 107] on input "Correo:" at bounding box center [249, 103] width 147 height 28
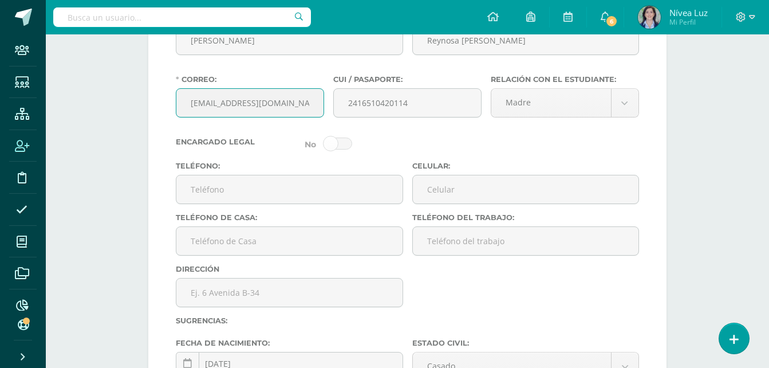
type input "lreynosaca@gmail.com"
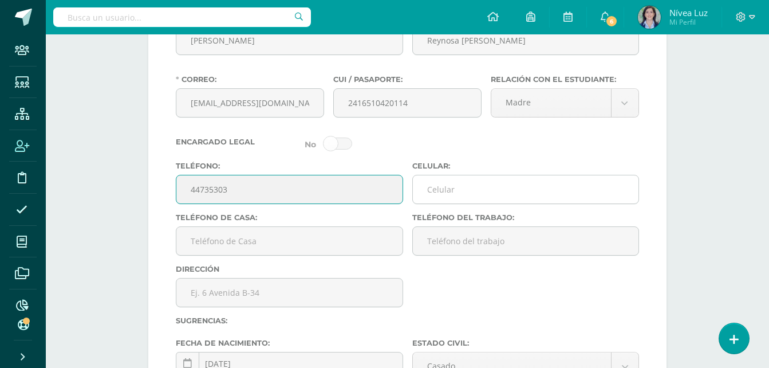
type input "44735303"
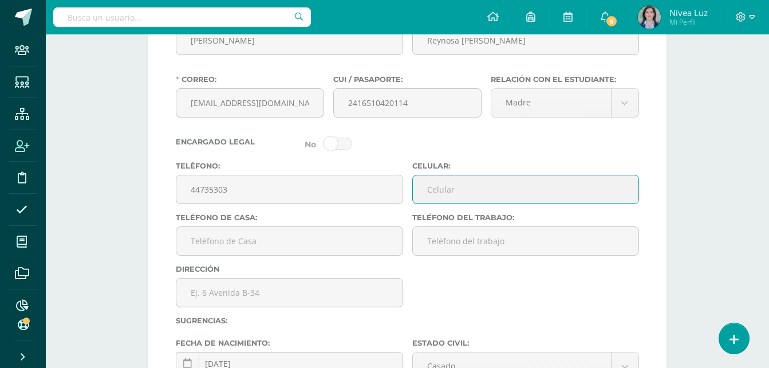
click at [468, 188] on input "Celular:" at bounding box center [526, 189] width 226 height 28
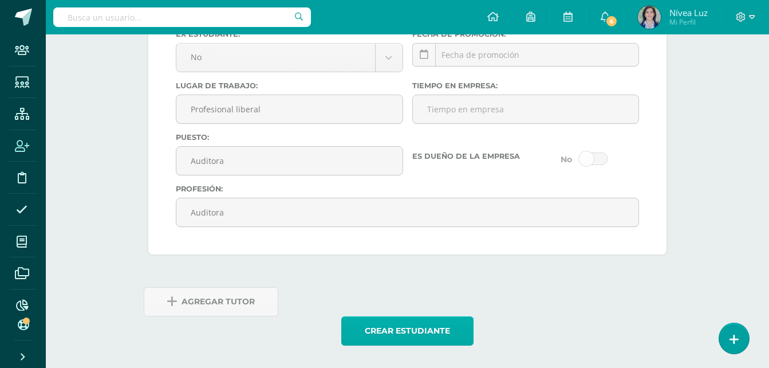
scroll to position [2431, 0]
type input "44735303"
click at [399, 320] on button "Crear estudiante" at bounding box center [407, 330] width 132 height 29
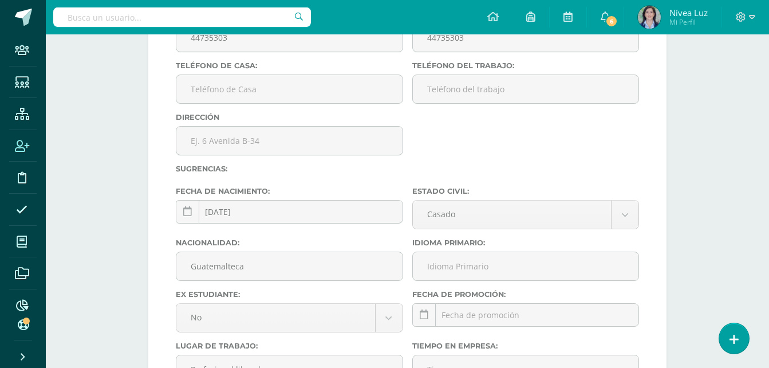
scroll to position [2202, 0]
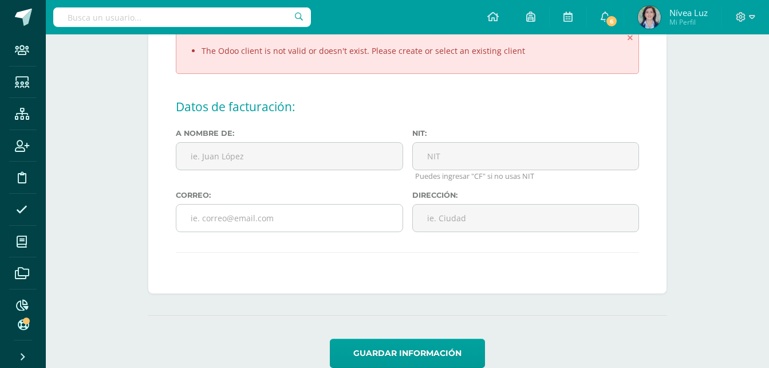
scroll to position [172, 0]
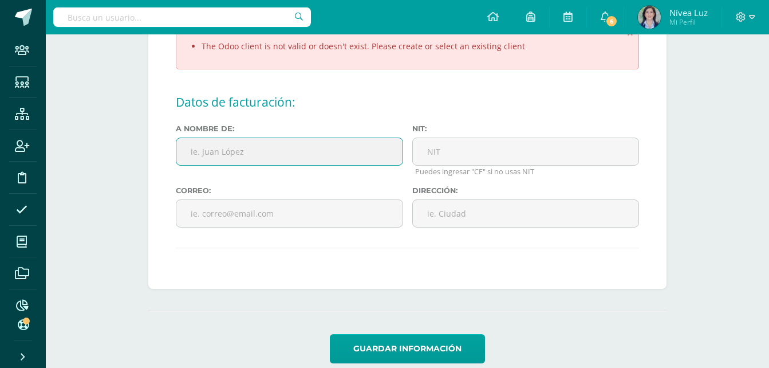
click at [198, 156] on input "text" at bounding box center [289, 151] width 227 height 28
click at [265, 151] on input "text" at bounding box center [289, 151] width 227 height 28
type input "Broblin [PERSON_NAME]"
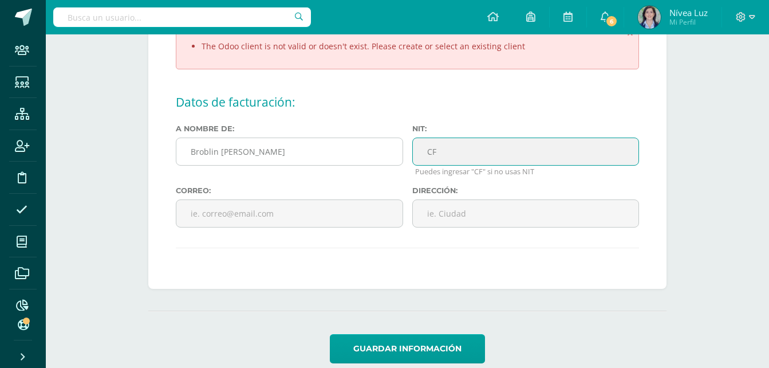
type input "CF"
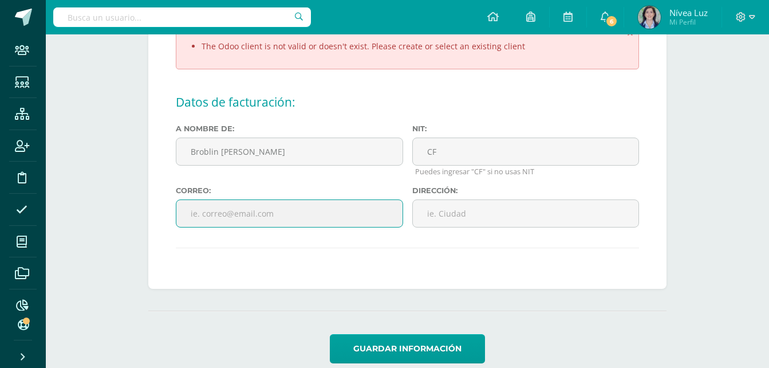
click at [274, 213] on input "text" at bounding box center [289, 213] width 227 height 28
type input "hansov28@gmail.com"
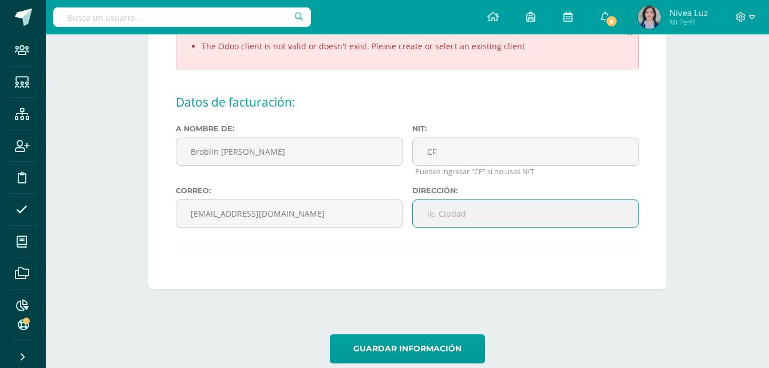
paste input "3 Calle 4-17 Colinas de Monte Maria Sur, Zona 7 Villa Nueva"
type input "3 Calle 4-17 Colinas de Monte Maria Sur, Zona 7 Villa Nueva"
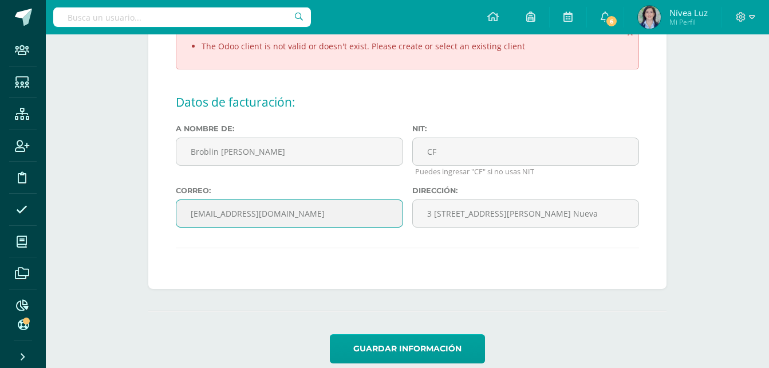
click at [292, 219] on input "hansov28@gmail.com" at bounding box center [289, 213] width 227 height 28
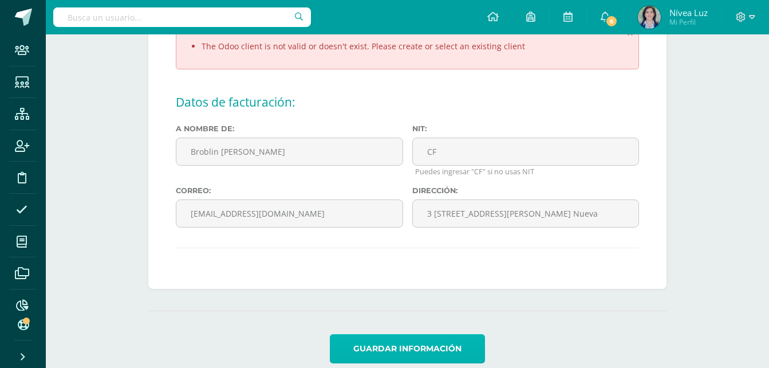
click at [433, 341] on button "Guardar información" at bounding box center [407, 348] width 155 height 29
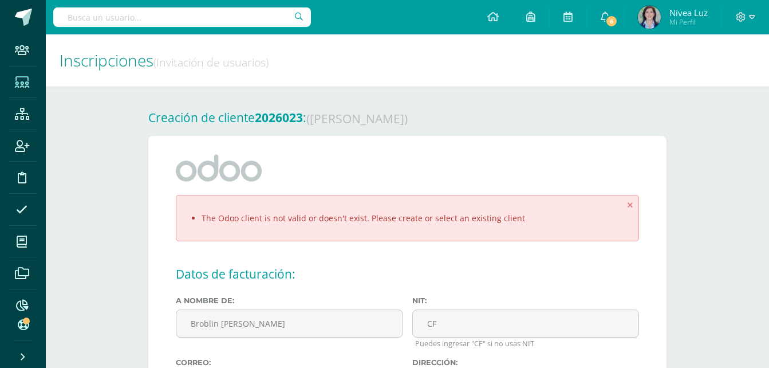
click at [23, 78] on icon at bounding box center [22, 82] width 14 height 11
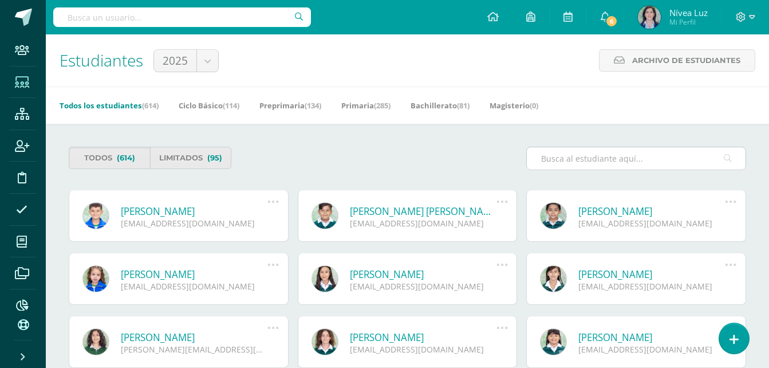
click at [609, 168] on input "text" at bounding box center [636, 158] width 219 height 22
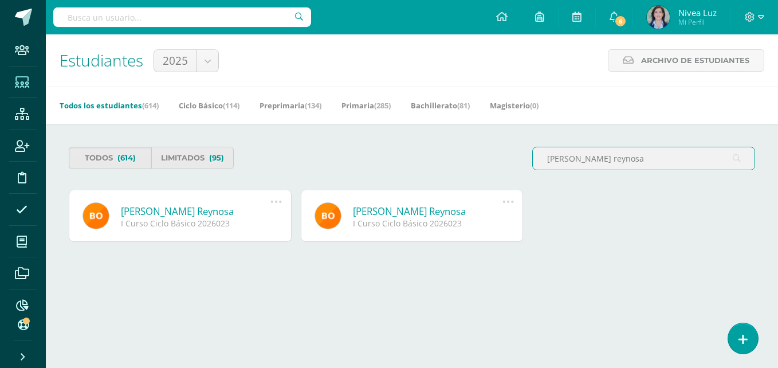
type input "[PERSON_NAME] reynosa"
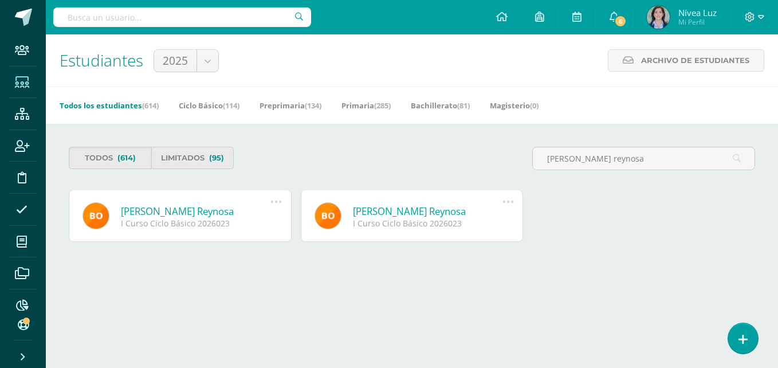
click at [204, 216] on link "[PERSON_NAME] Reynosa" at bounding box center [196, 211] width 150 height 13
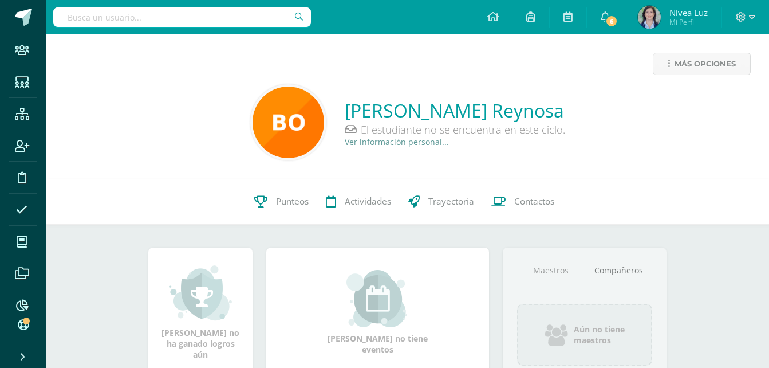
click at [386, 141] on link "Ver información personal..." at bounding box center [397, 141] width 104 height 11
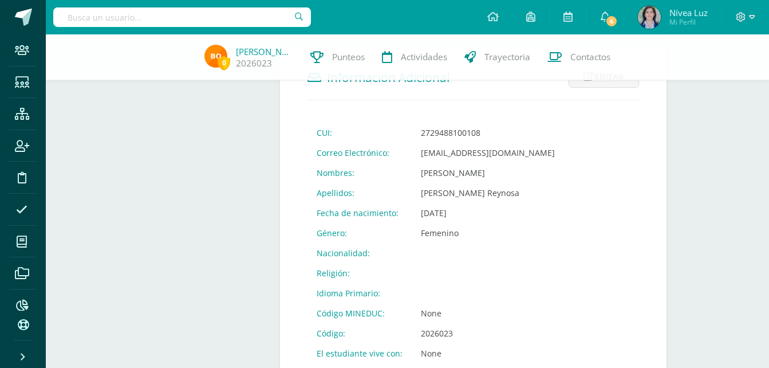
scroll to position [286, 0]
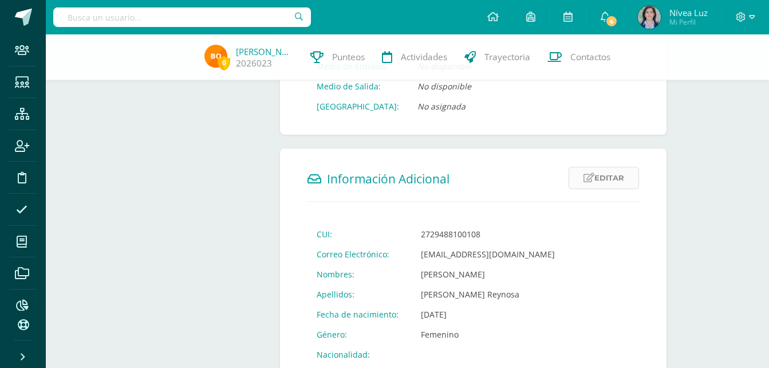
click at [610, 176] on link "Editar" at bounding box center [604, 178] width 70 height 22
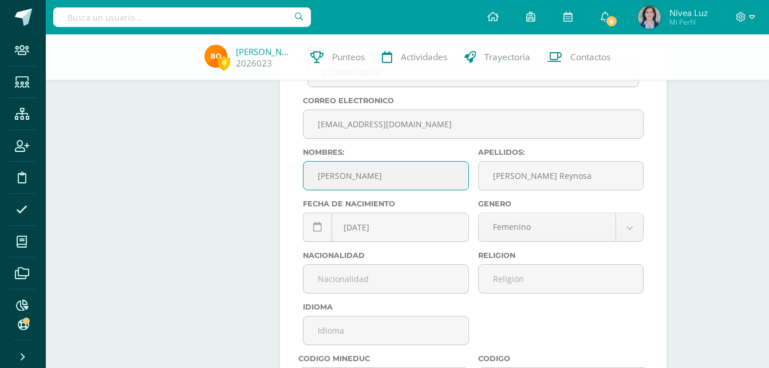
scroll to position [630, 0]
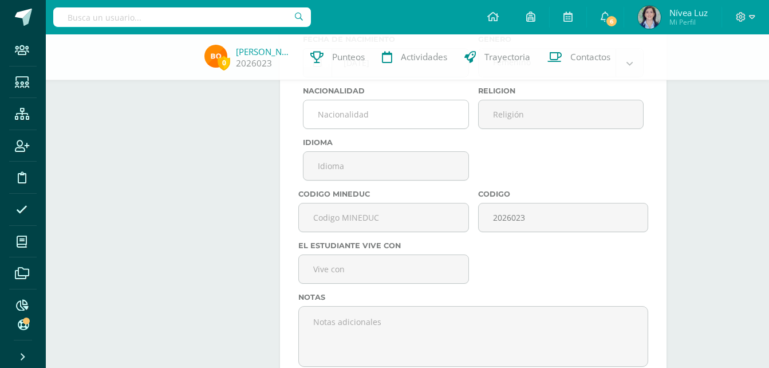
click at [348, 107] on input "text" at bounding box center [386, 114] width 164 height 28
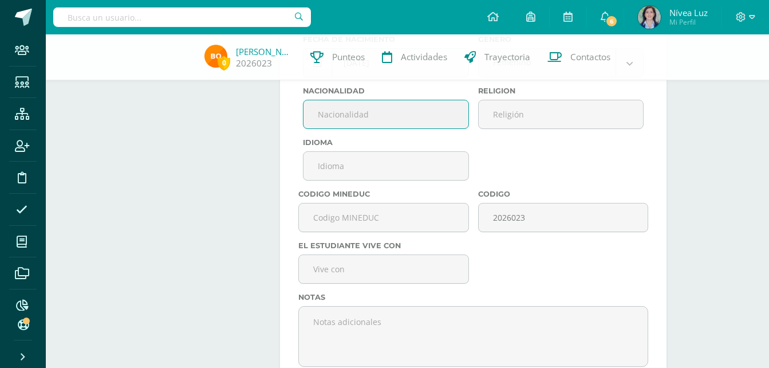
type input "Guatemalteca"
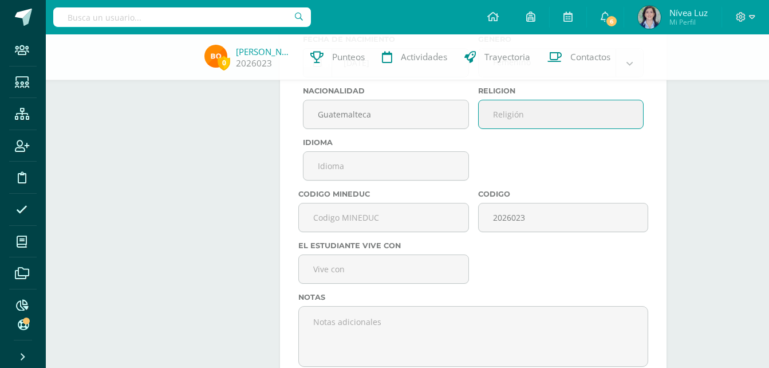
click at [534, 114] on input "text" at bounding box center [561, 114] width 164 height 28
type input "[DEMOGRAPHIC_DATA]"
click at [331, 269] on input "text" at bounding box center [383, 269] width 169 height 28
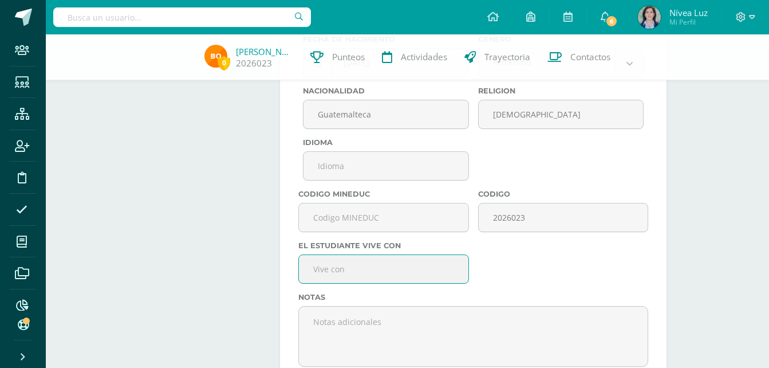
type input "ambos padres"
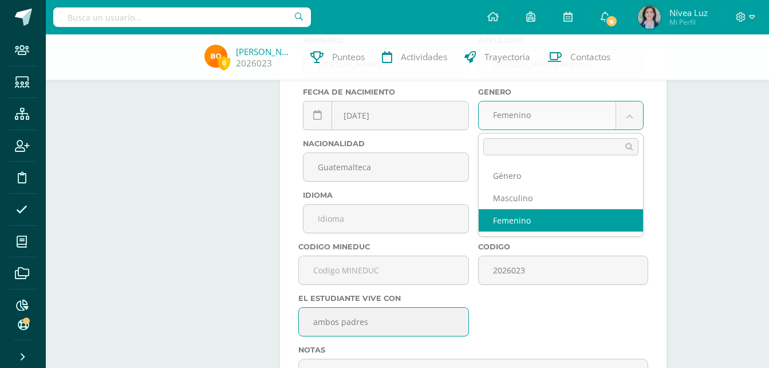
scroll to position [460, 0]
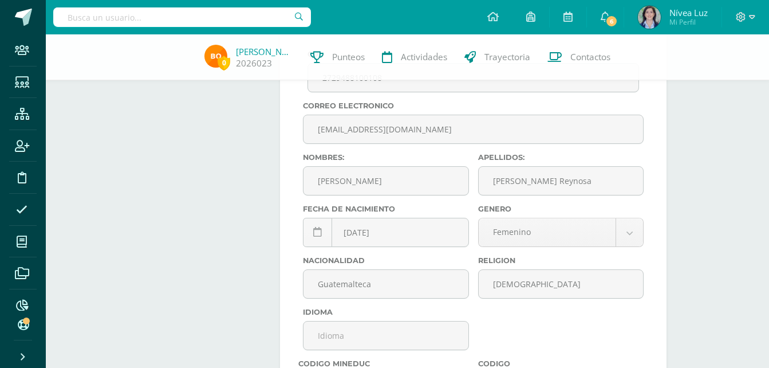
click at [617, 163] on body "Staff Estudiantes Estructura Inscripción Disciplina Asistencia Mis cursos Archi…" at bounding box center [384, 68] width 769 height 1057
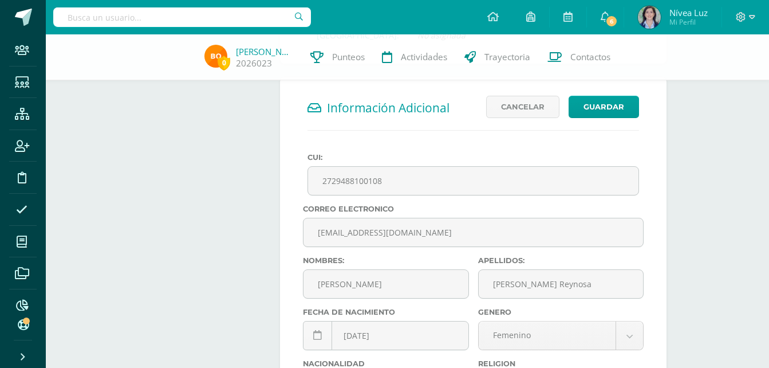
scroll to position [345, 0]
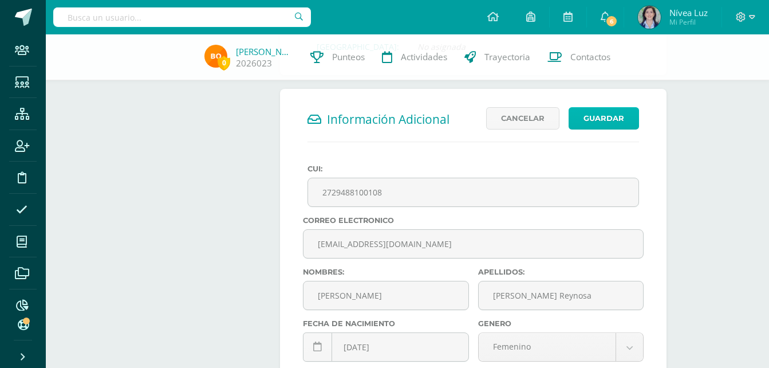
click at [592, 116] on button "Guardar" at bounding box center [604, 118] width 70 height 22
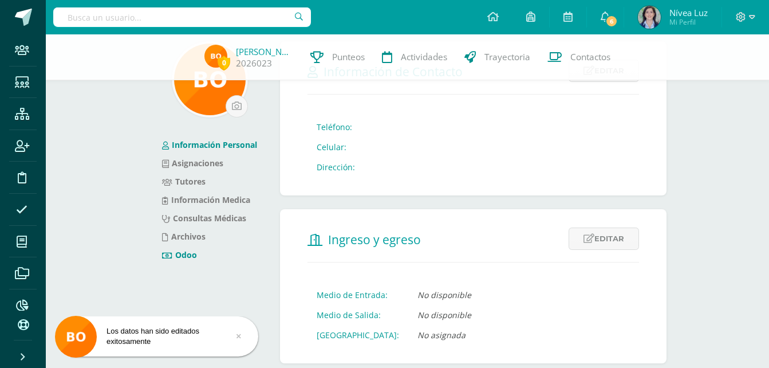
click at [178, 251] on link "Odoo" at bounding box center [179, 254] width 35 height 11
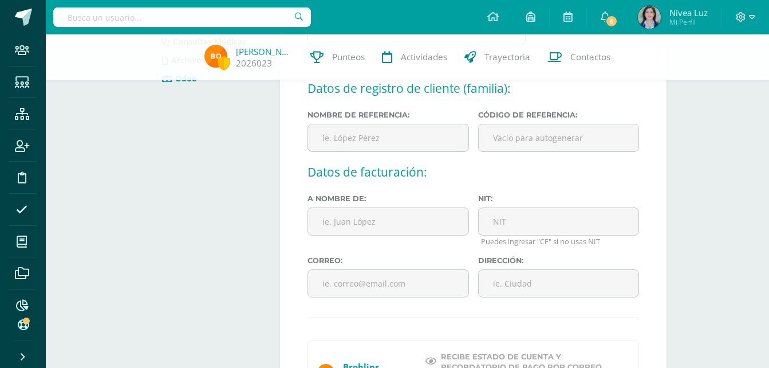
scroll to position [172, 0]
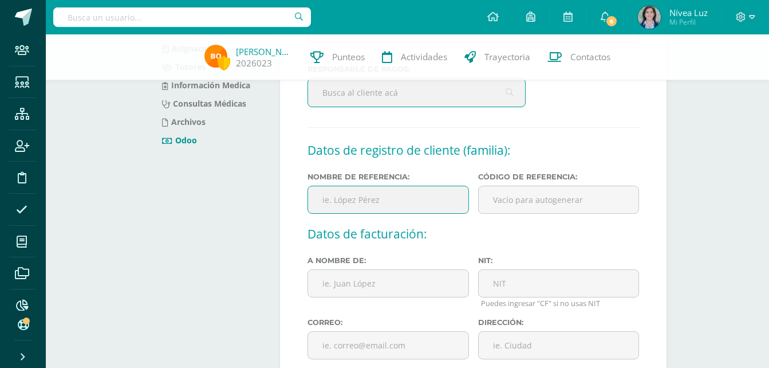
click at [373, 200] on input "text" at bounding box center [388, 200] width 161 height 28
type input "Orozco Reynosa"
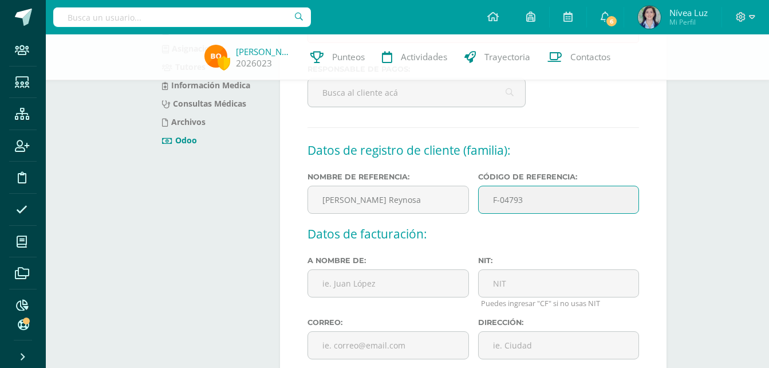
type input "F-04793"
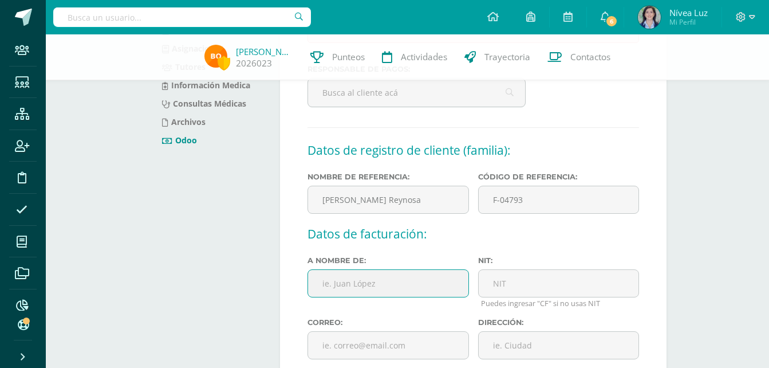
drag, startPoint x: 352, startPoint y: 296, endPoint x: 349, endPoint y: 290, distance: 5.9
click at [352, 296] on input "text" at bounding box center [388, 283] width 161 height 28
type input "Broblin Hans Orozco Velásquez"
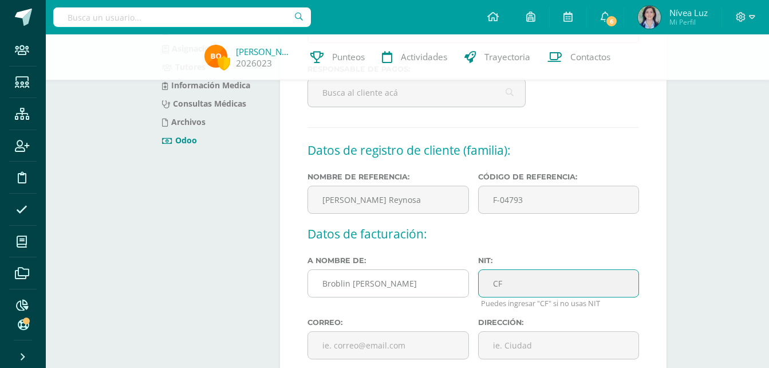
type input "CF"
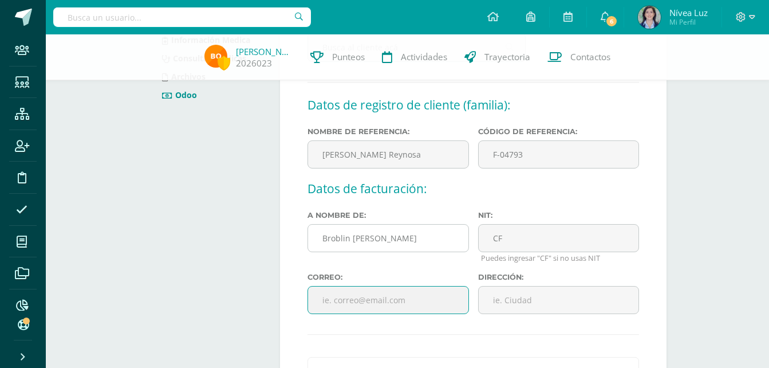
scroll to position [286, 0]
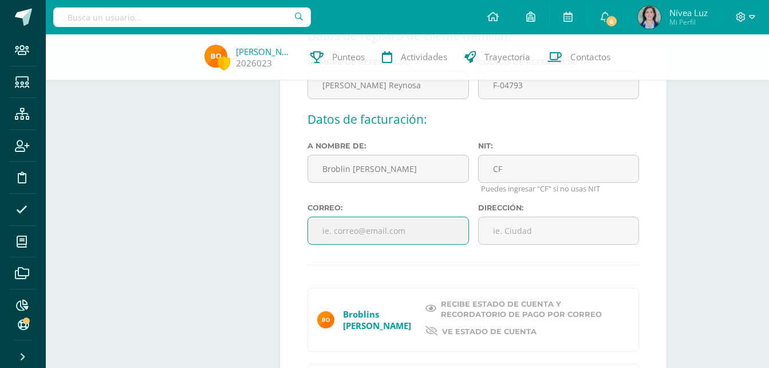
click at [371, 228] on input "text" at bounding box center [388, 231] width 161 height 28
type input "hansov28@gmail.com"
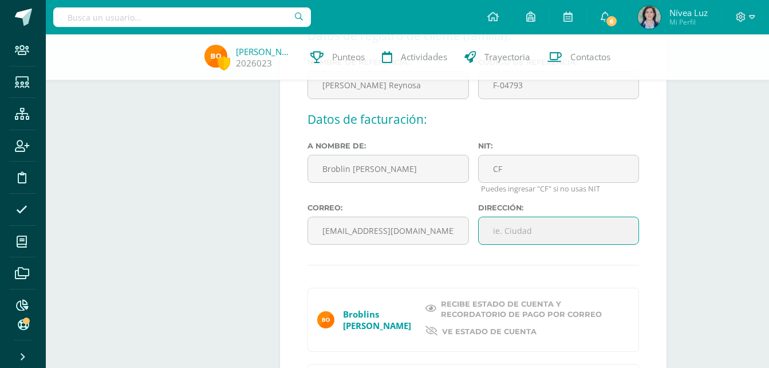
paste input "3 Calle 4-17 Colinas de Monte Maria Sur, Zona 7 Villa Nueva"
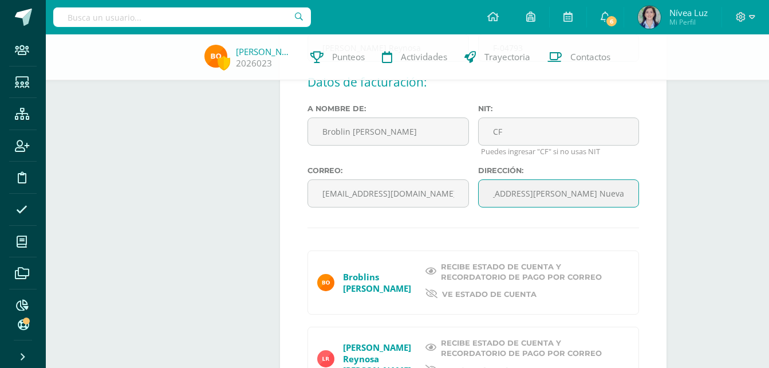
scroll to position [344, 0]
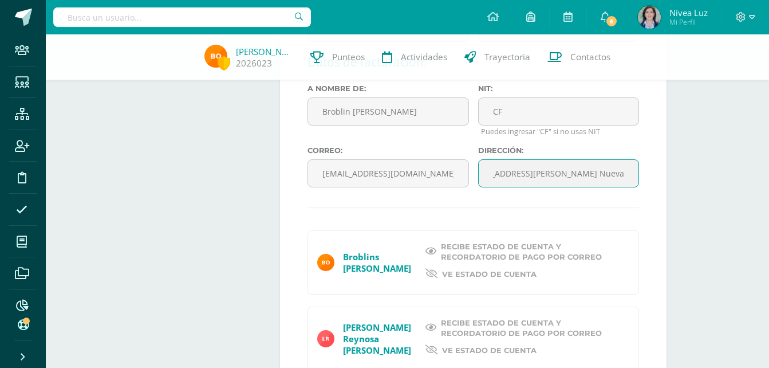
type input "3 Calle 4-17 Colinas de Monte Maria Sur, Zona 7 Villa Nueva"
click at [444, 255] on span "Recibe estado de cuenta y recordatorio de pago por correo" at bounding box center [528, 251] width 174 height 21
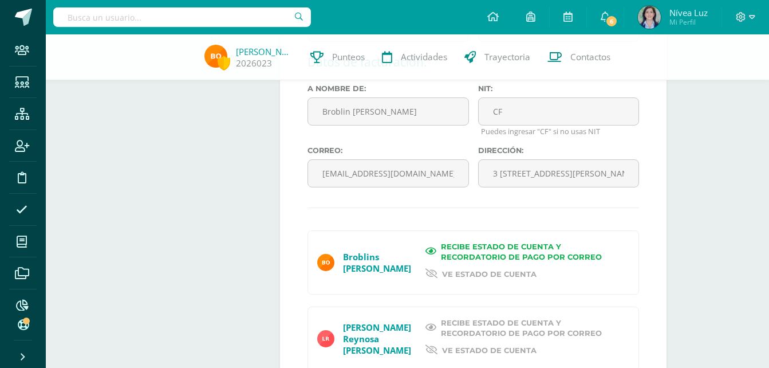
click at [467, 327] on span "Recibe estado de cuenta y recordatorio de pago por correo" at bounding box center [528, 327] width 174 height 21
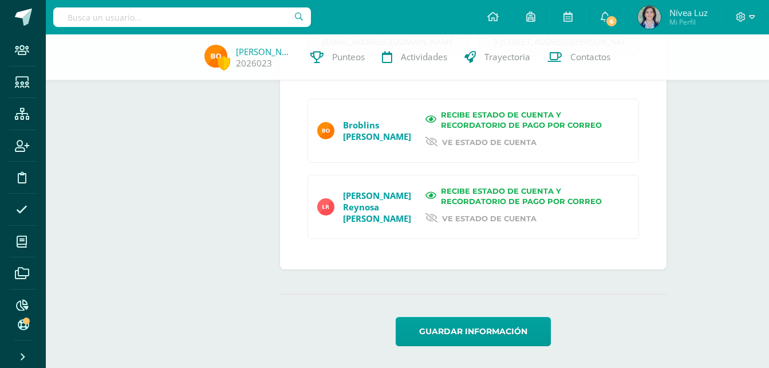
scroll to position [478, 0]
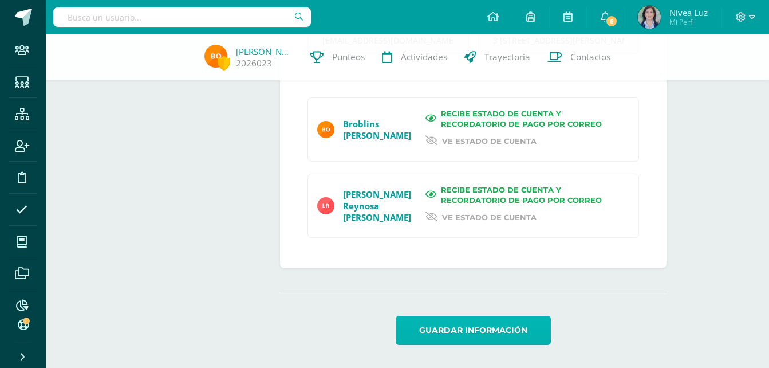
click at [485, 325] on button "Guardar información" at bounding box center [473, 330] width 155 height 29
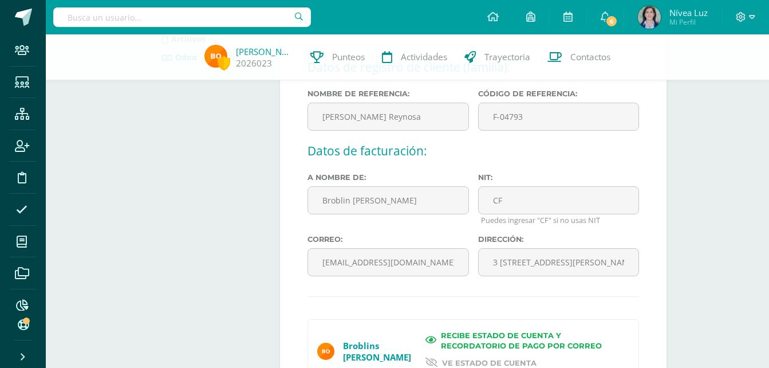
scroll to position [191, 0]
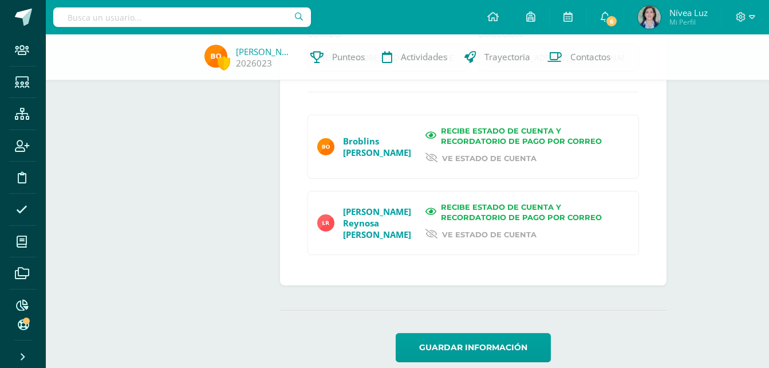
scroll to position [399, 0]
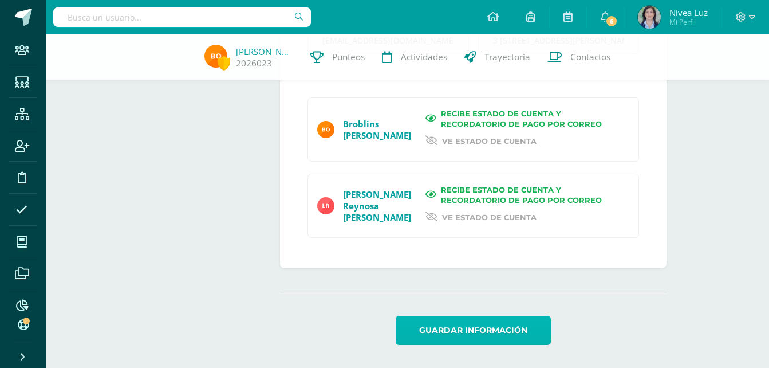
click at [479, 330] on button "Guardar información" at bounding box center [473, 330] width 155 height 29
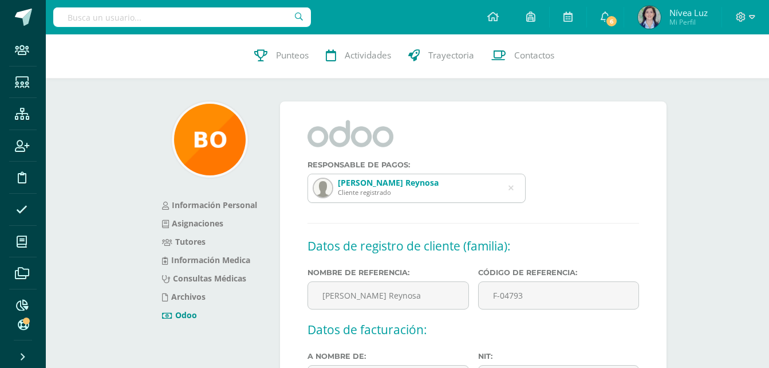
scroll to position [0, 0]
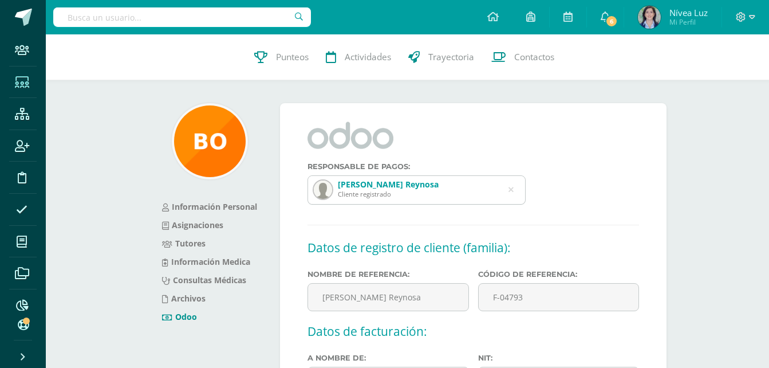
click at [19, 80] on icon at bounding box center [22, 82] width 14 height 11
